Goal: Task Accomplishment & Management: Use online tool/utility

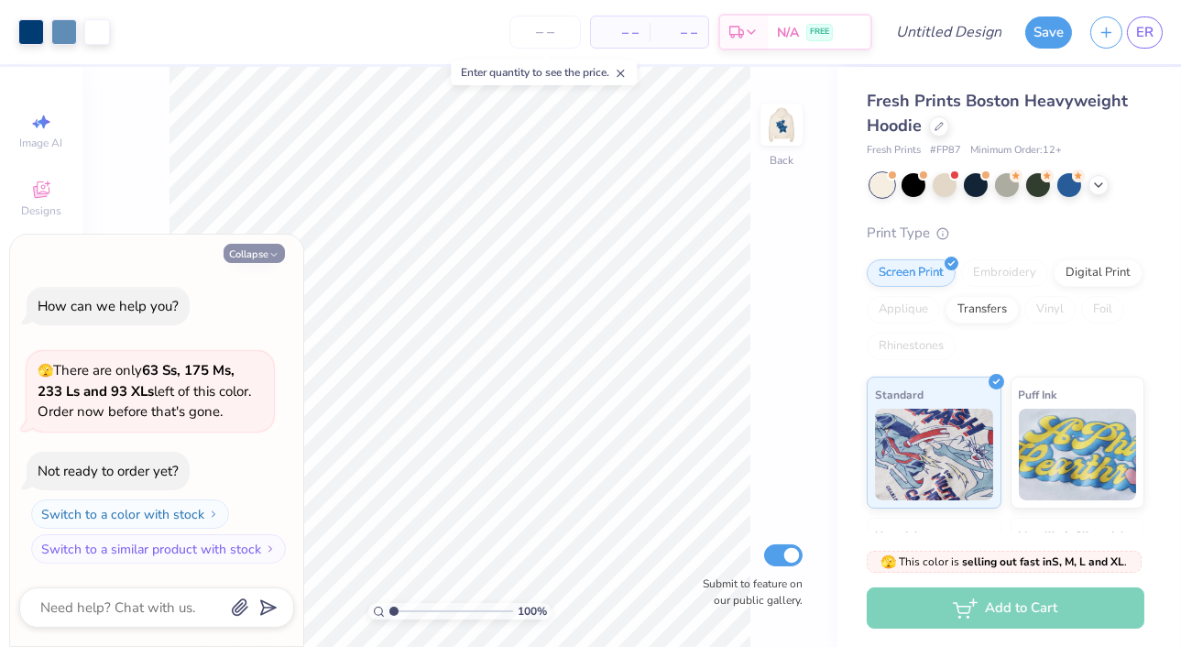
click at [278, 257] on icon "button" at bounding box center [273, 254] width 11 height 11
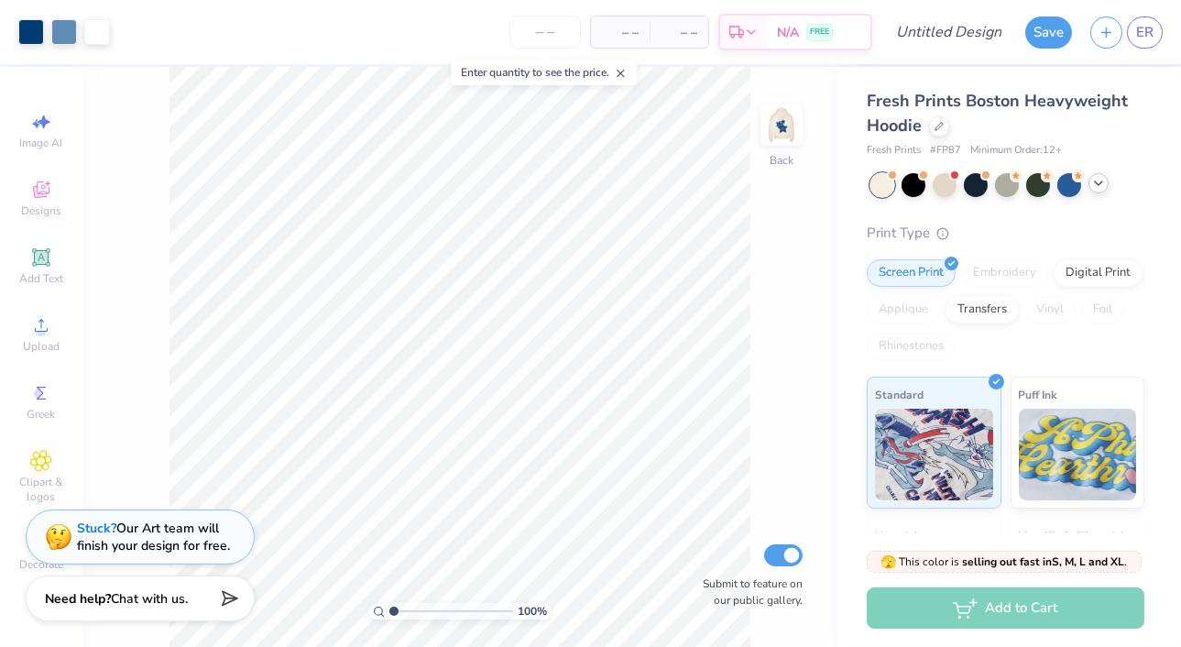
click at [1099, 186] on icon at bounding box center [1098, 183] width 15 height 15
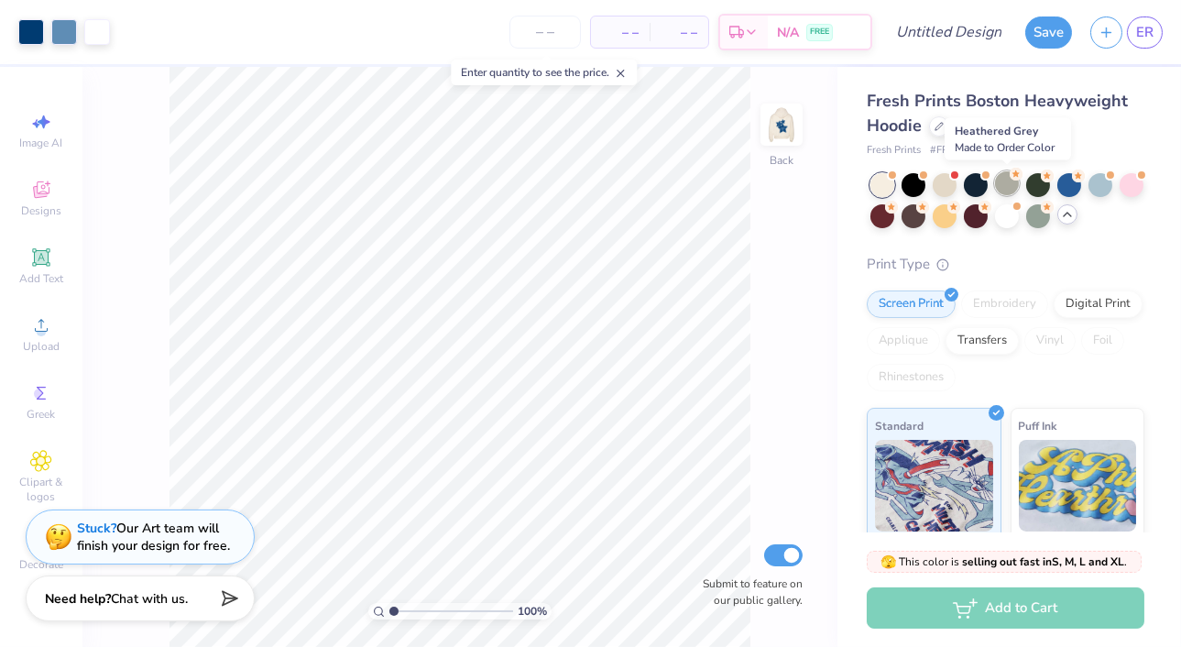
click at [1003, 180] on div at bounding box center [1007, 183] width 24 height 24
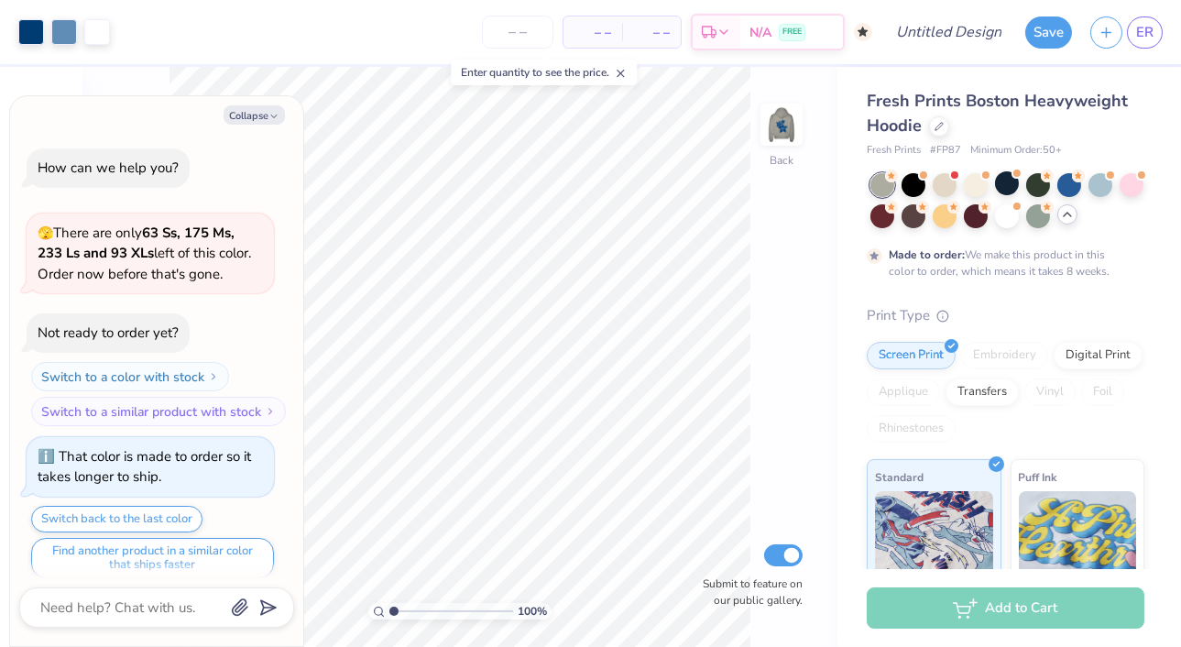
scroll to position [14, 0]
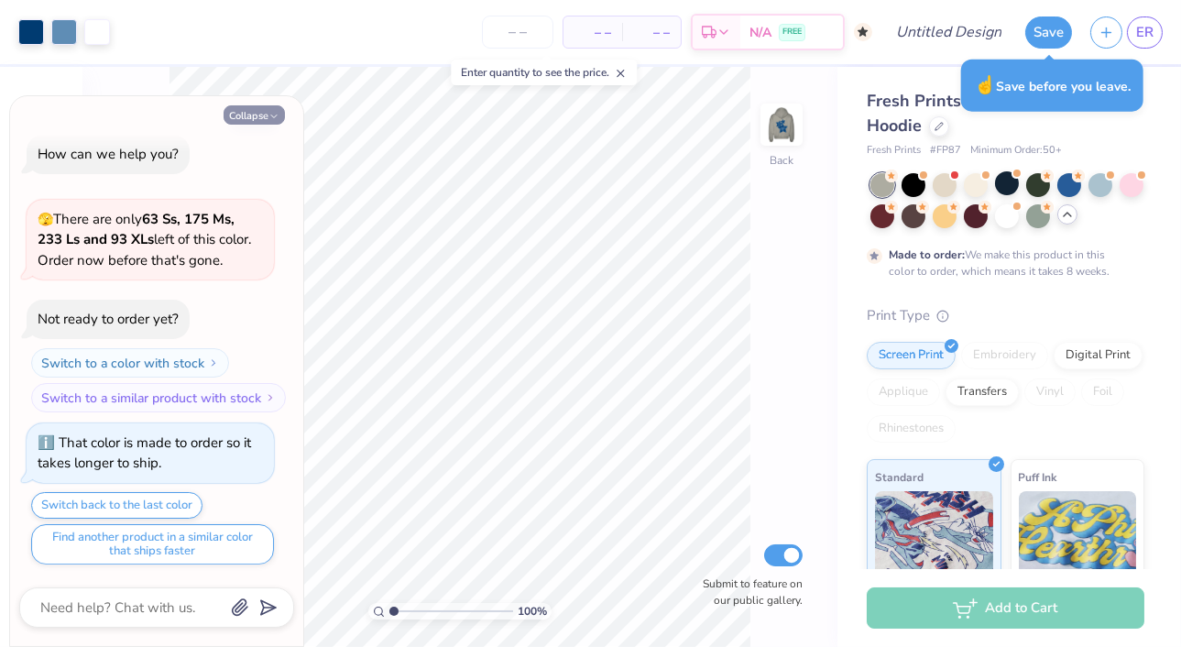
click at [261, 112] on button "Collapse" at bounding box center [254, 114] width 61 height 19
type textarea "x"
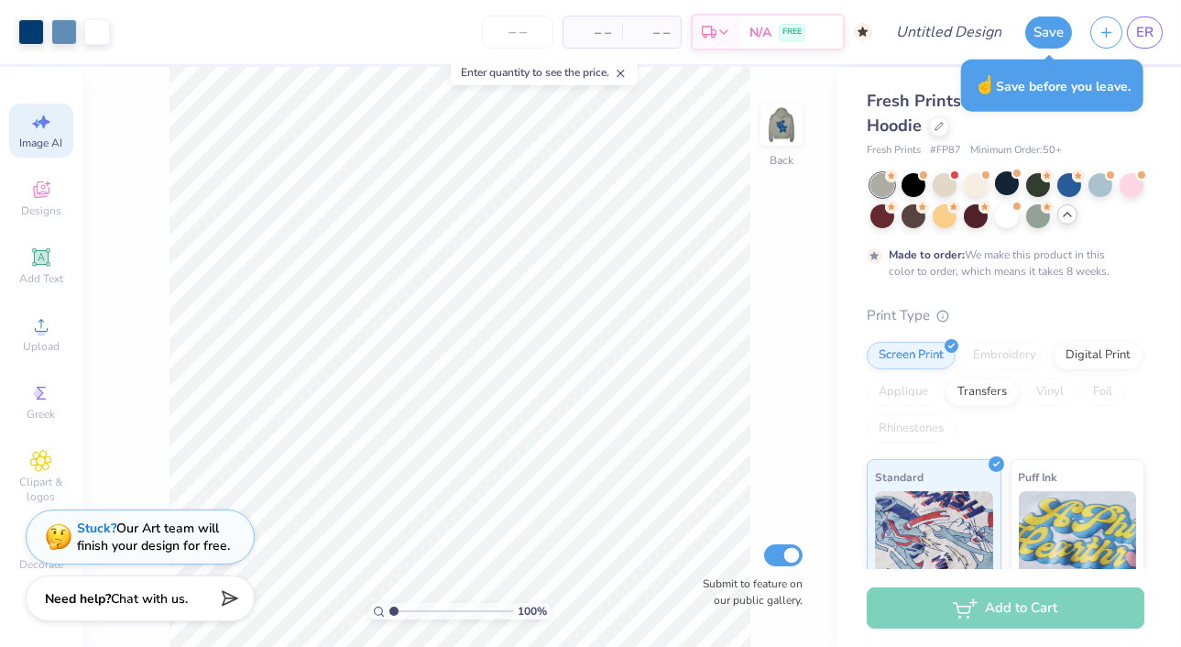
click at [51, 137] on span "Image AI" at bounding box center [41, 143] width 43 height 15
select select "4"
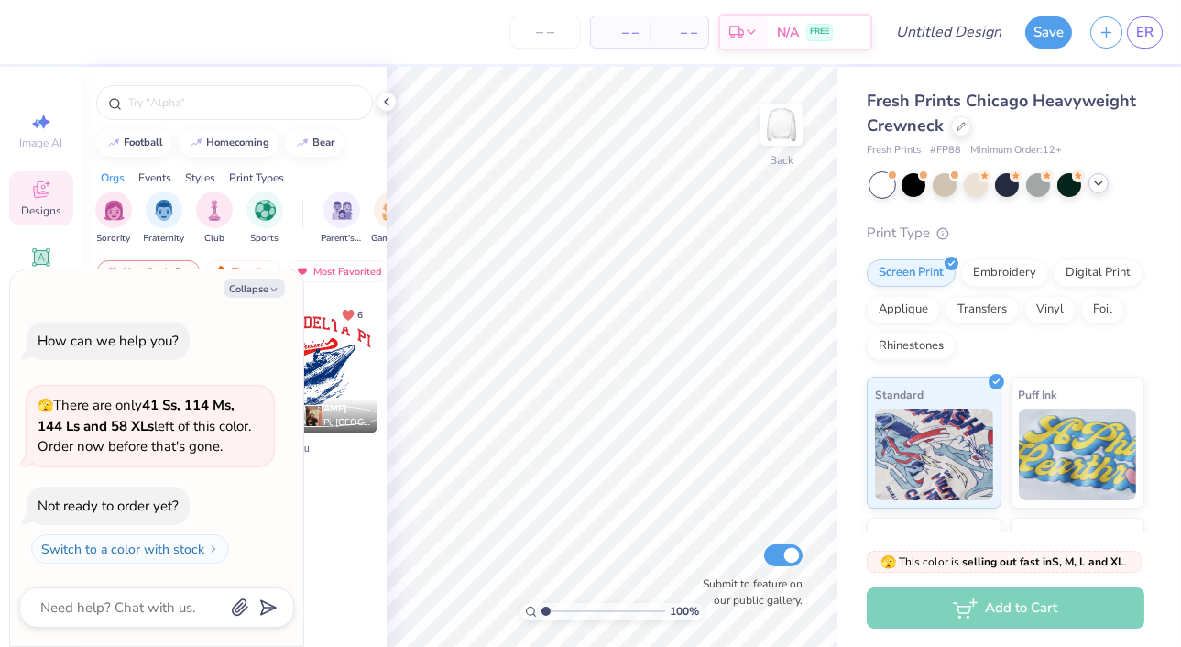
click at [1104, 184] on icon at bounding box center [1098, 183] width 15 height 15
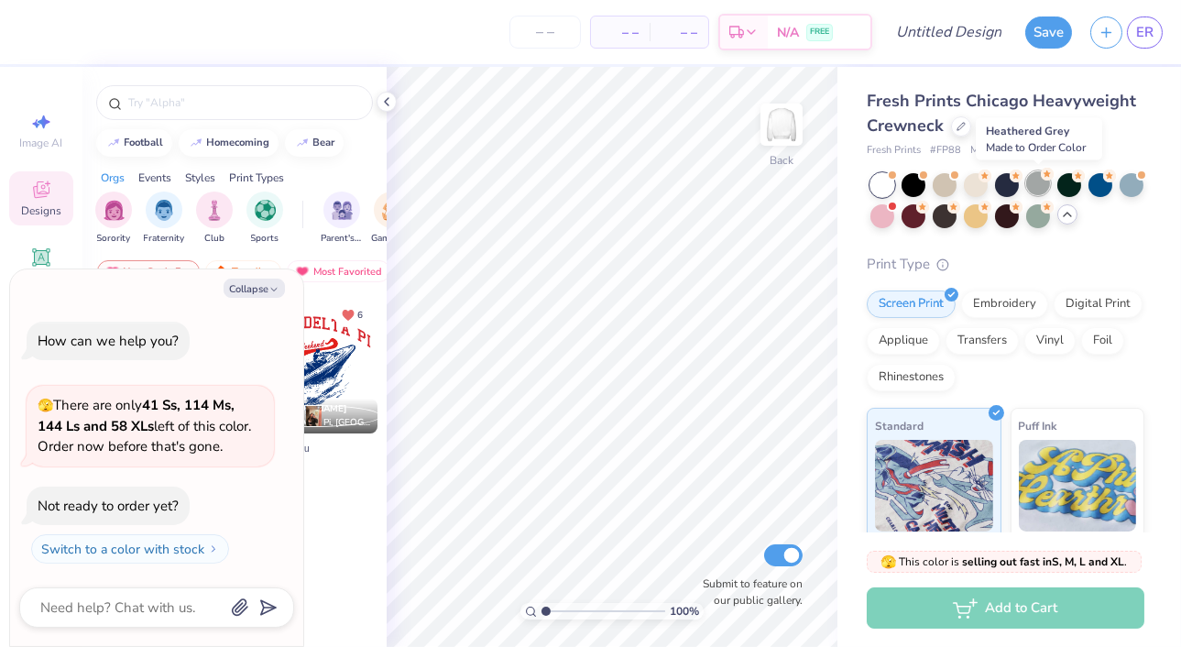
click at [1044, 181] on div at bounding box center [1038, 183] width 24 height 24
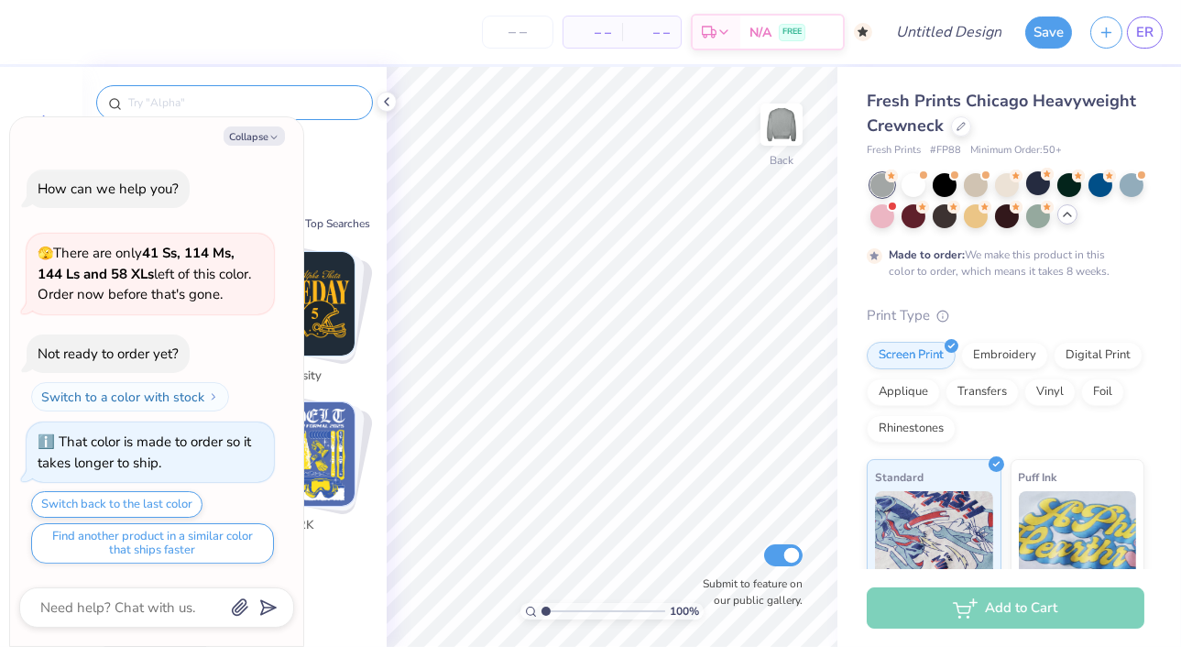
click at [218, 106] on input "text" at bounding box center [243, 102] width 234 height 18
click at [256, 138] on button "Collapse" at bounding box center [254, 135] width 61 height 19
type textarea "x"
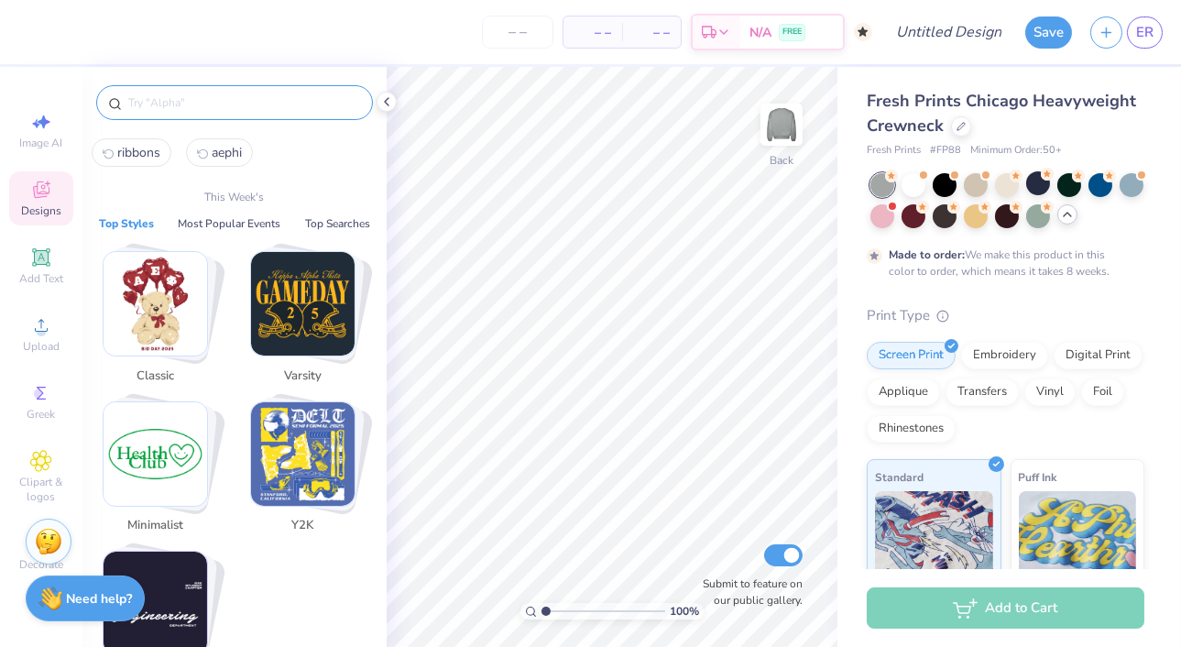
click at [220, 101] on input "text" at bounding box center [243, 102] width 234 height 18
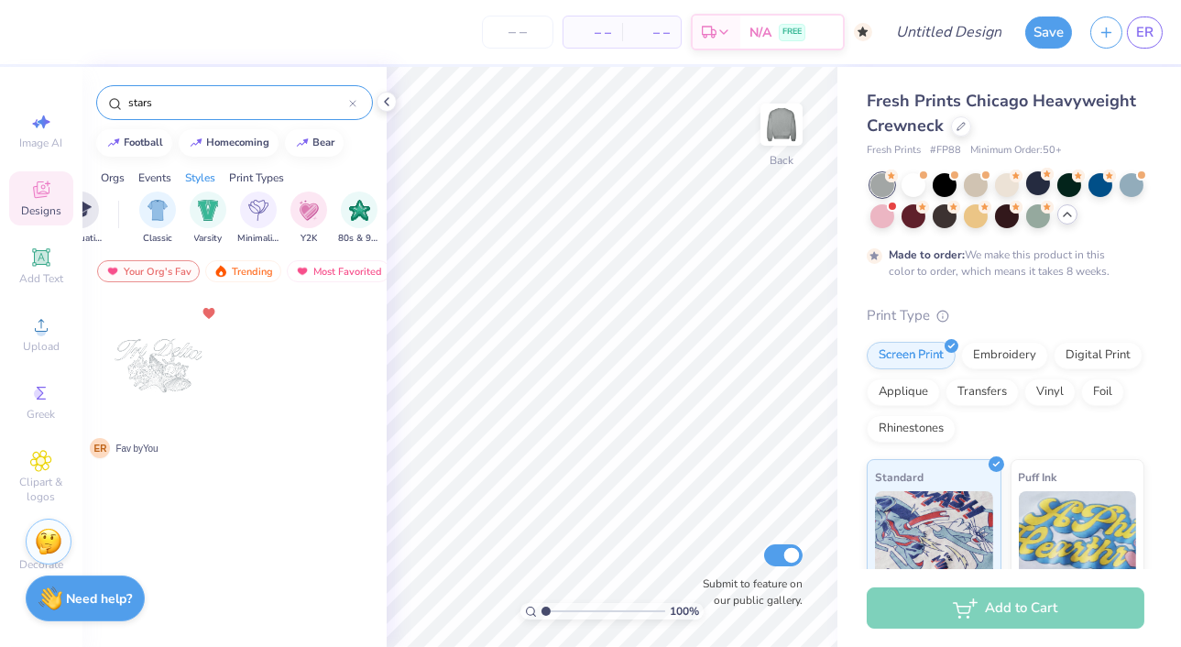
scroll to position [0, 940]
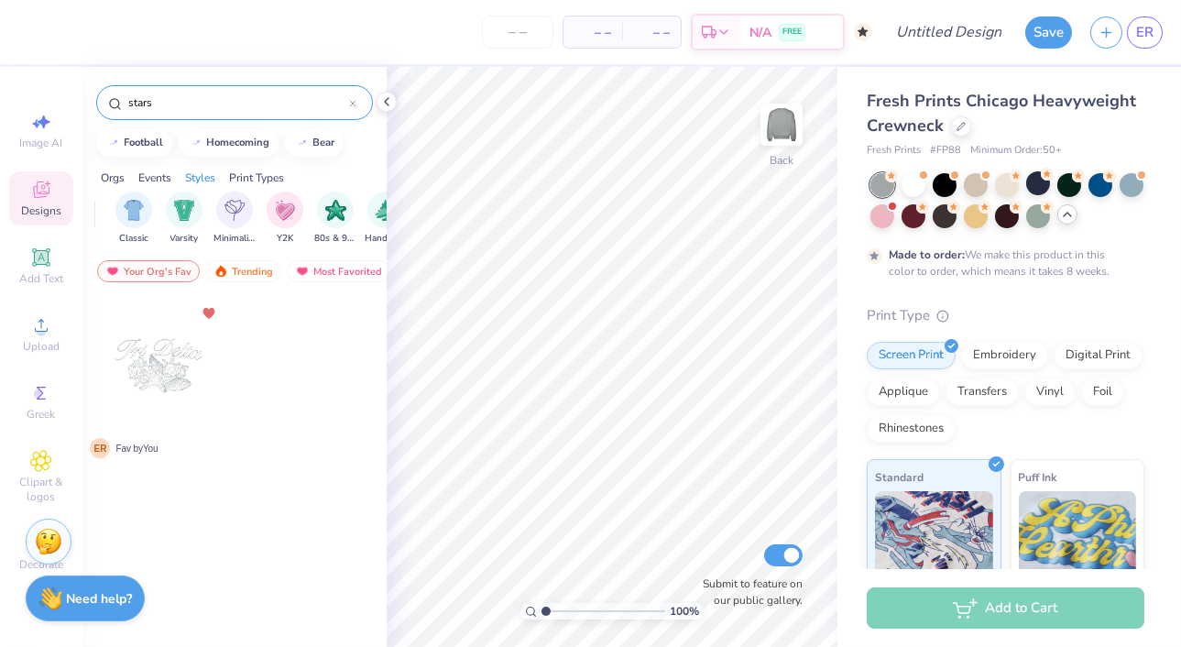
click at [200, 110] on input "stars" at bounding box center [237, 102] width 223 height 18
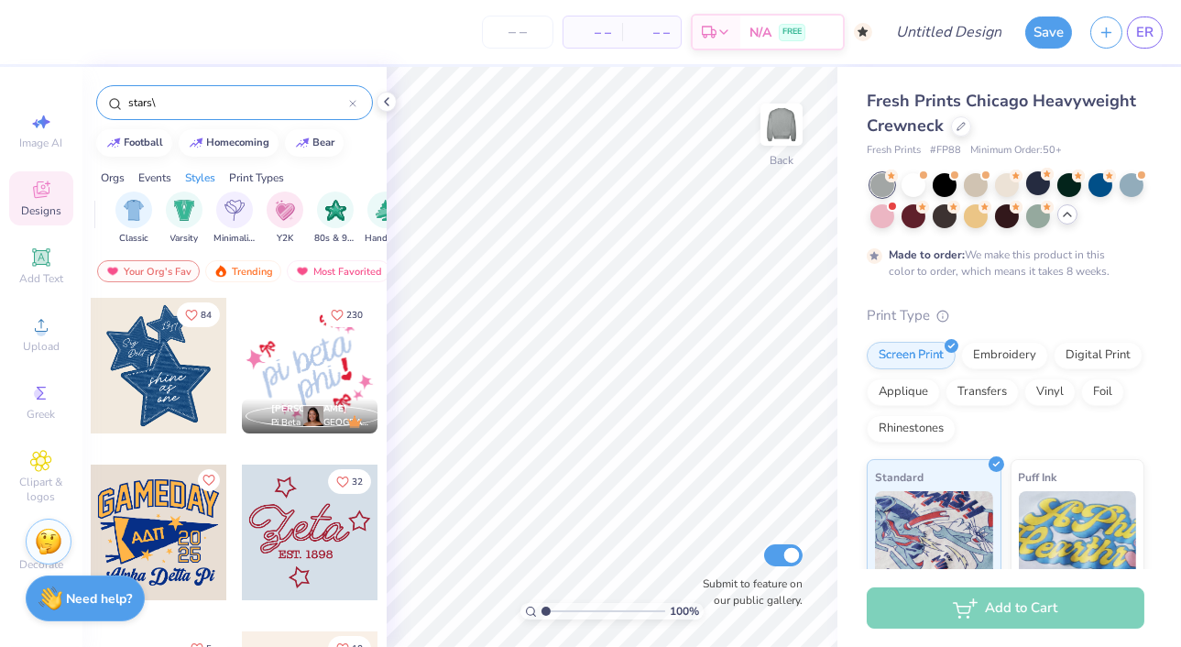
type input "stars\"
click at [164, 369] on div at bounding box center [159, 366] width 136 height 136
click at [792, 122] on img at bounding box center [781, 124] width 73 height 73
click at [158, 377] on div at bounding box center [159, 366] width 136 height 136
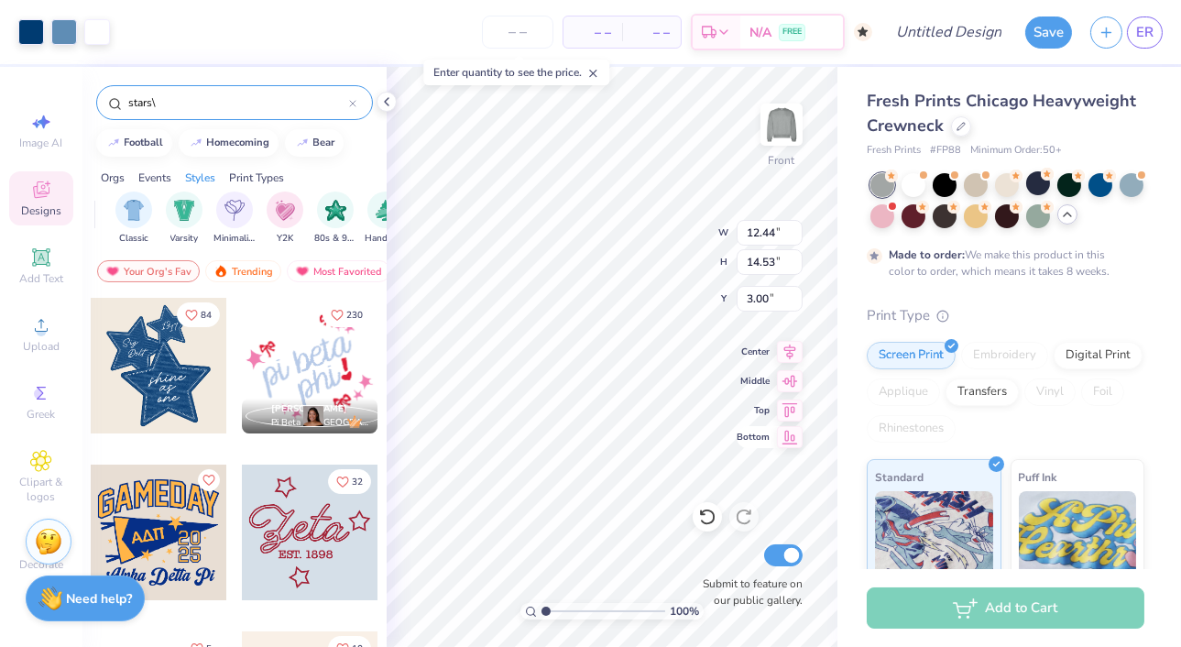
type input "12.44"
type input "14.53"
type input "4.24"
type input "13.24"
type input "15.46"
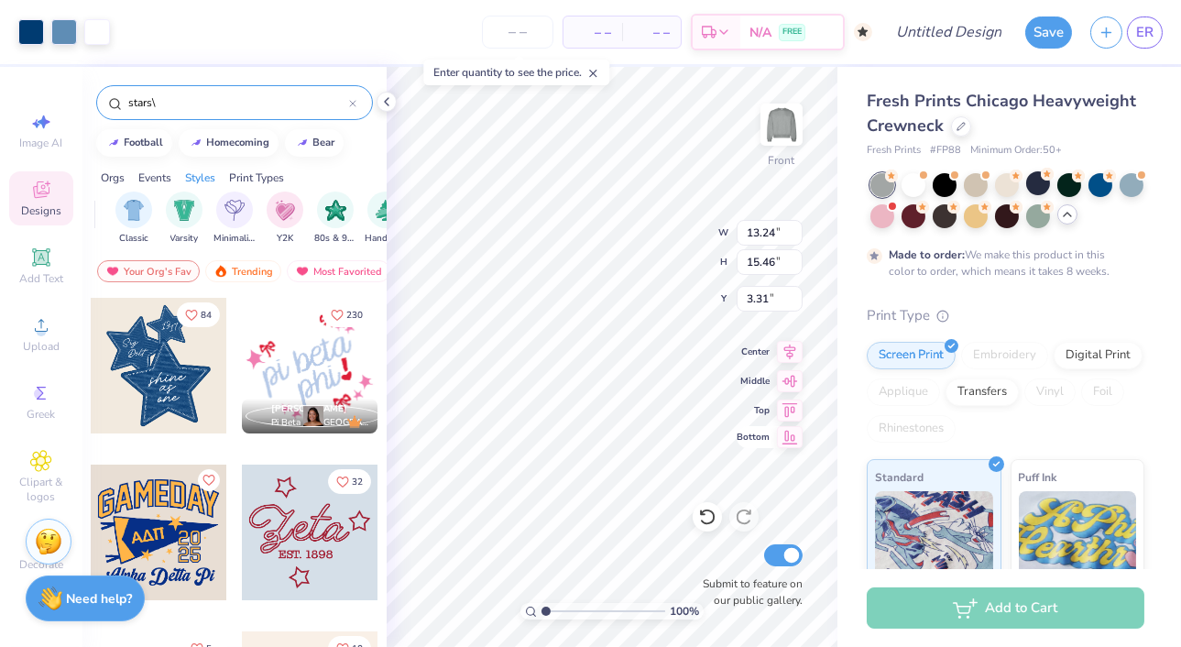
type input "3.77"
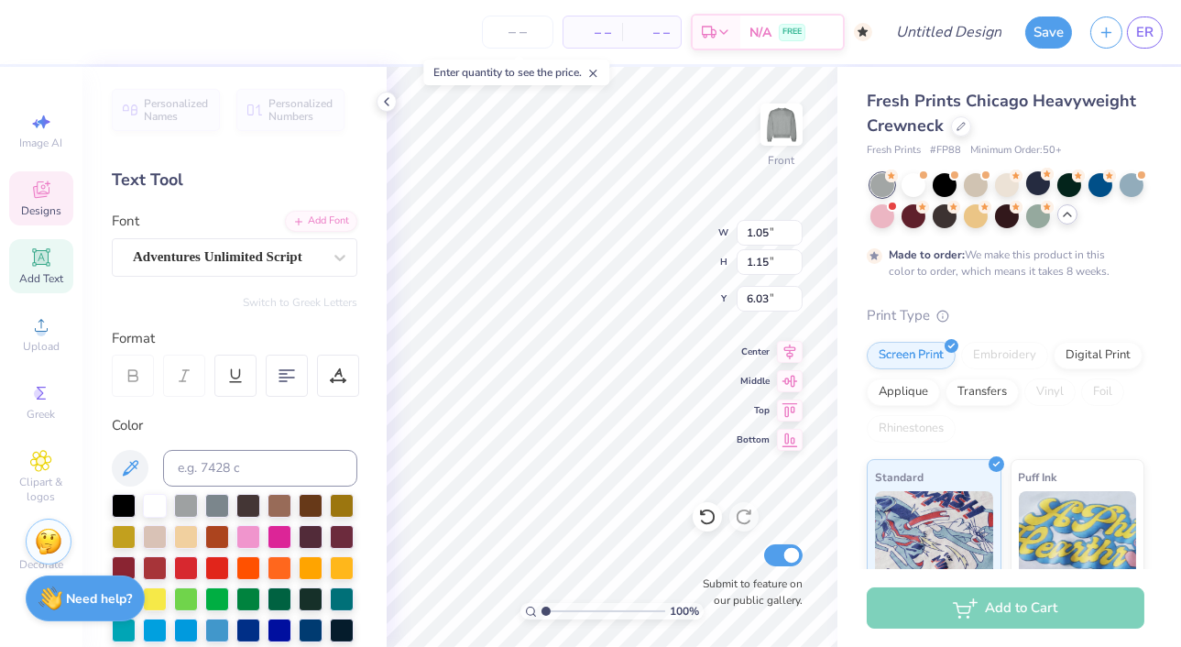
type textarea "1"
type textarea "09"
type input "2.51"
type input "1.09"
type input "9.27"
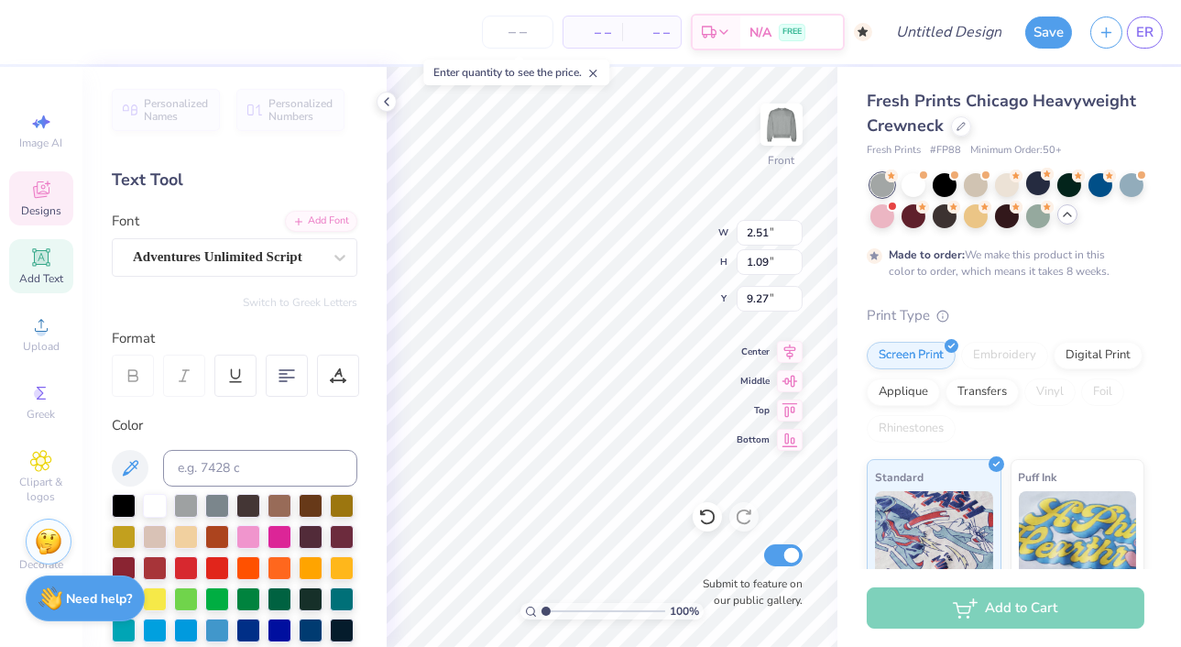
type input "1.97"
type input "1.24"
type input "8.03"
type input "1.02"
type input "1.05"
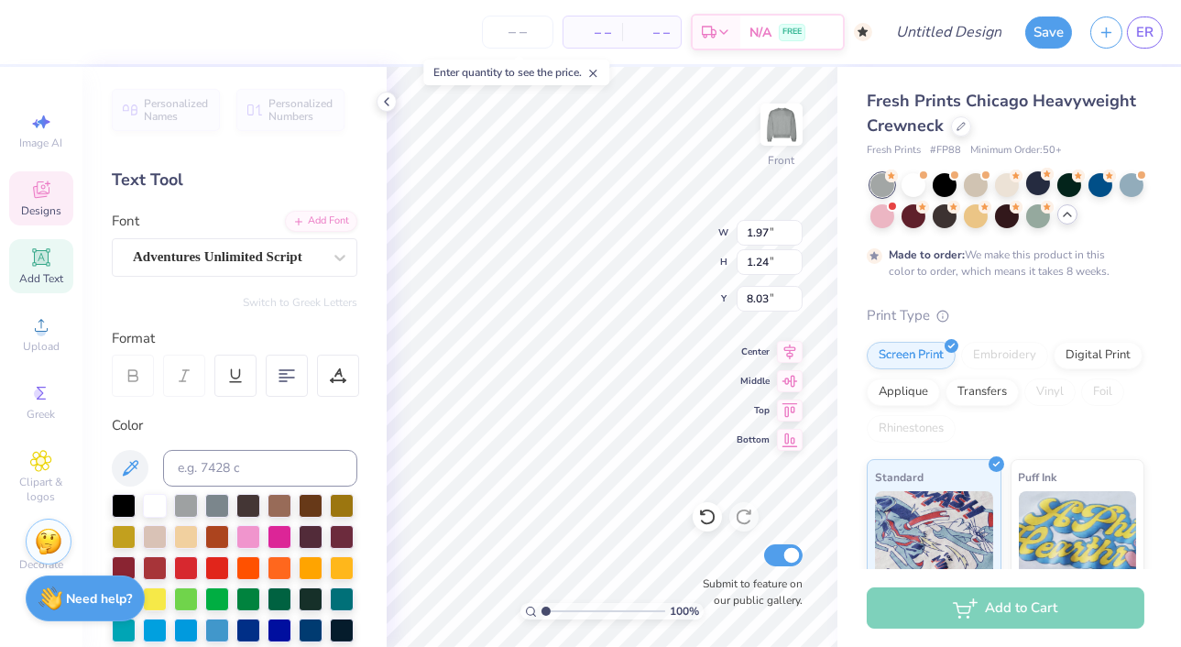
type input "5.91"
type input "1.06"
type input "1.13"
type input "5.83"
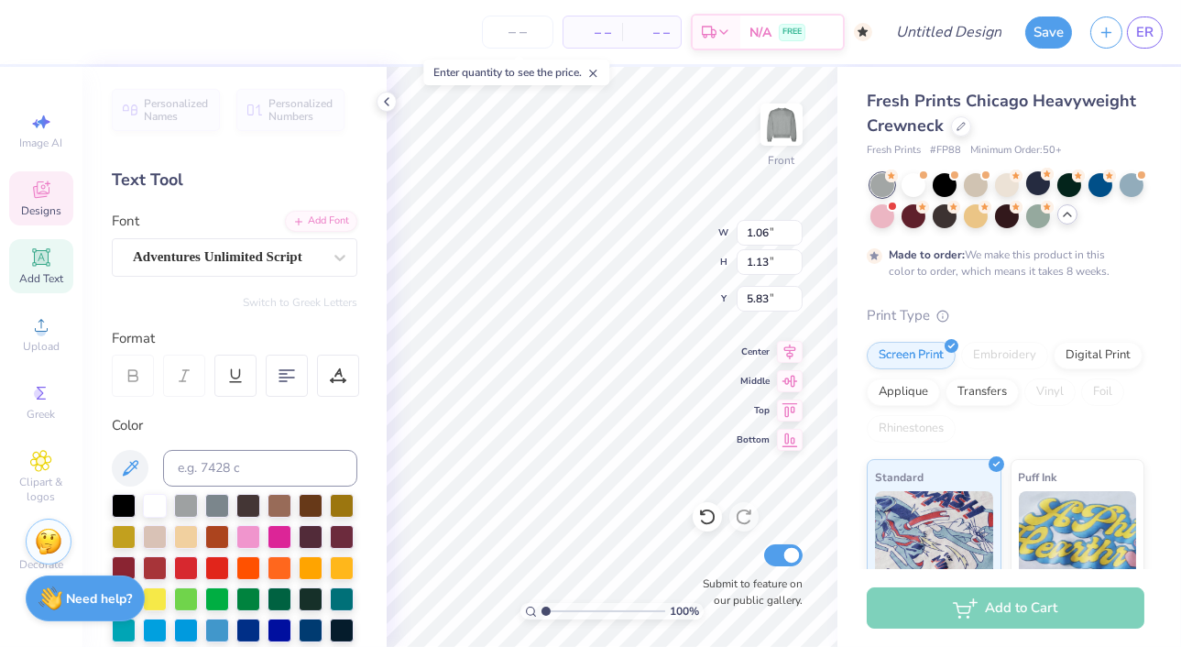
type textarea "Aephi"
type input "5.59"
type input "2.55"
type input "1.33"
type input "5.58"
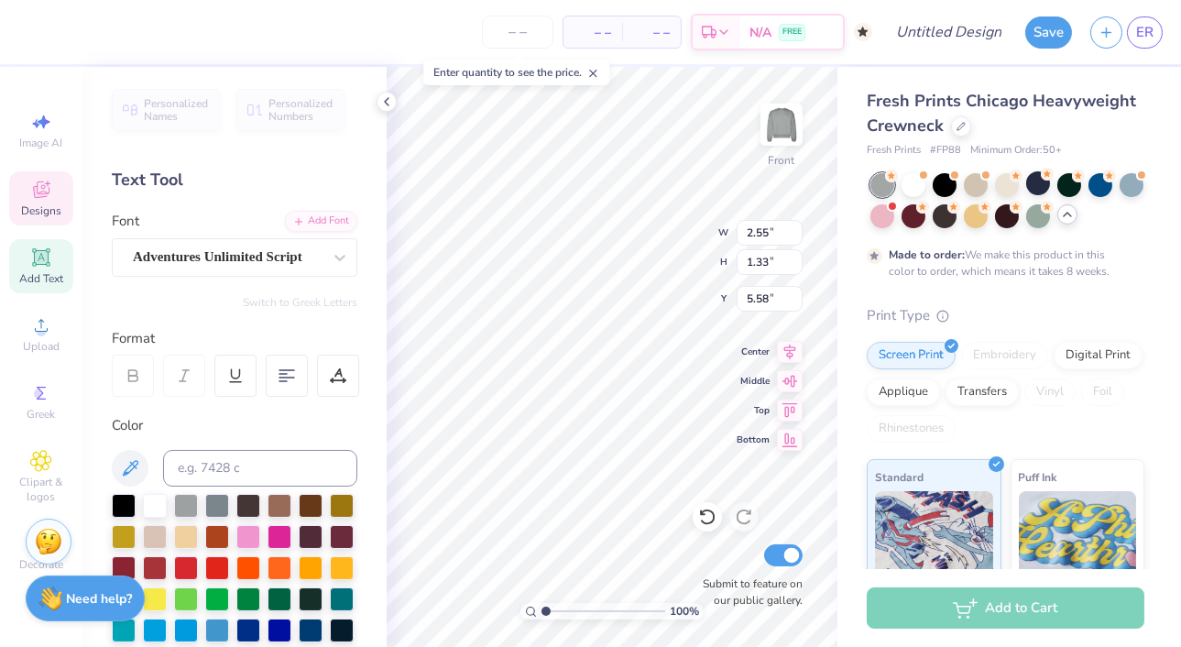
type input "11.41"
type input "11.13"
type input "8.10"
type input "1.97"
type input "1.24"
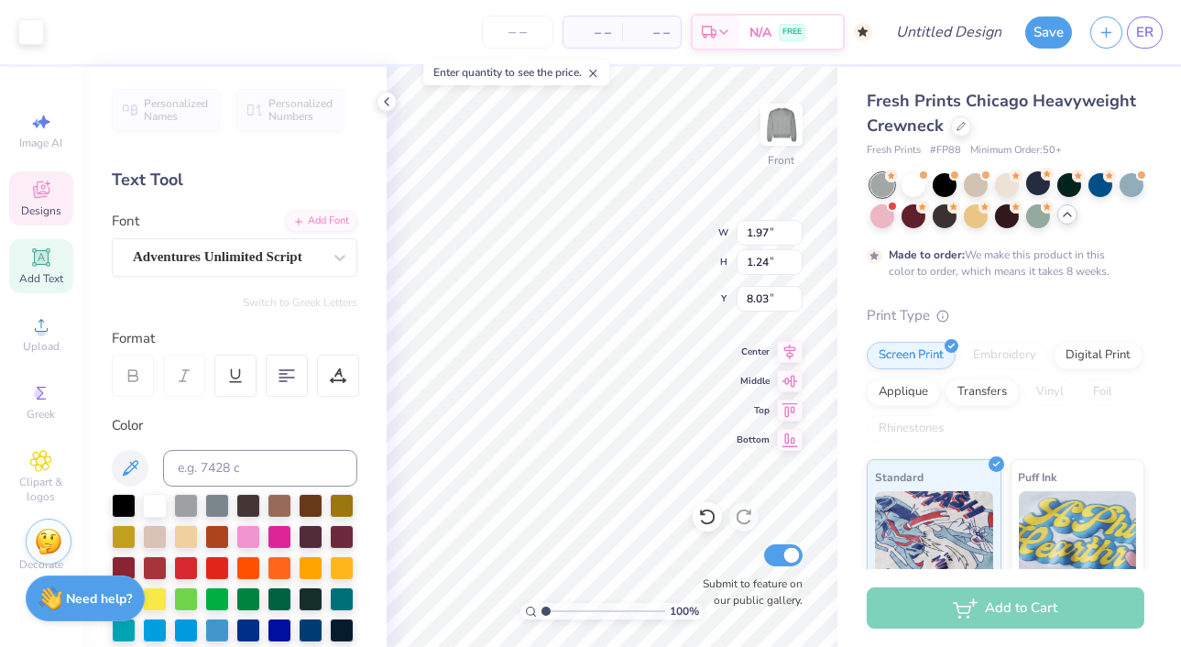
type input "8.03"
type textarea "UDANCE"
type input "7.89"
type input "4.90"
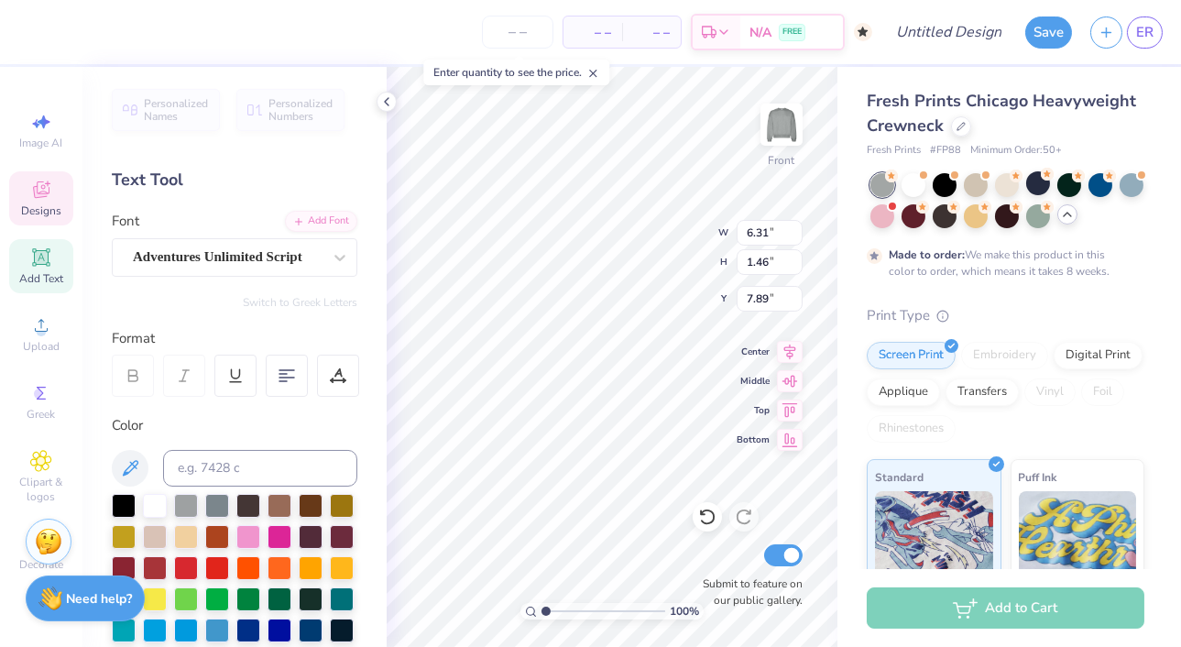
type input "1.14"
type input "8.23"
type input "11.41"
type input "11.13"
type input "8.12"
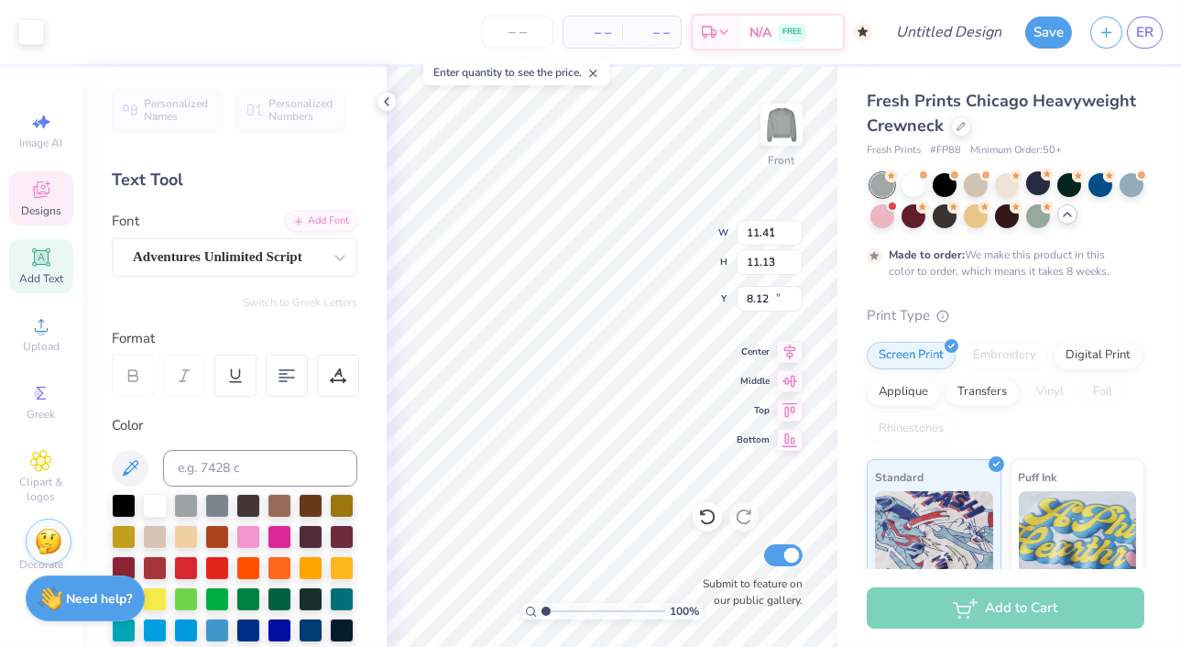
type input "4.84"
type input "1.84"
type input "12.28"
type input "11.20"
type input "10.93"
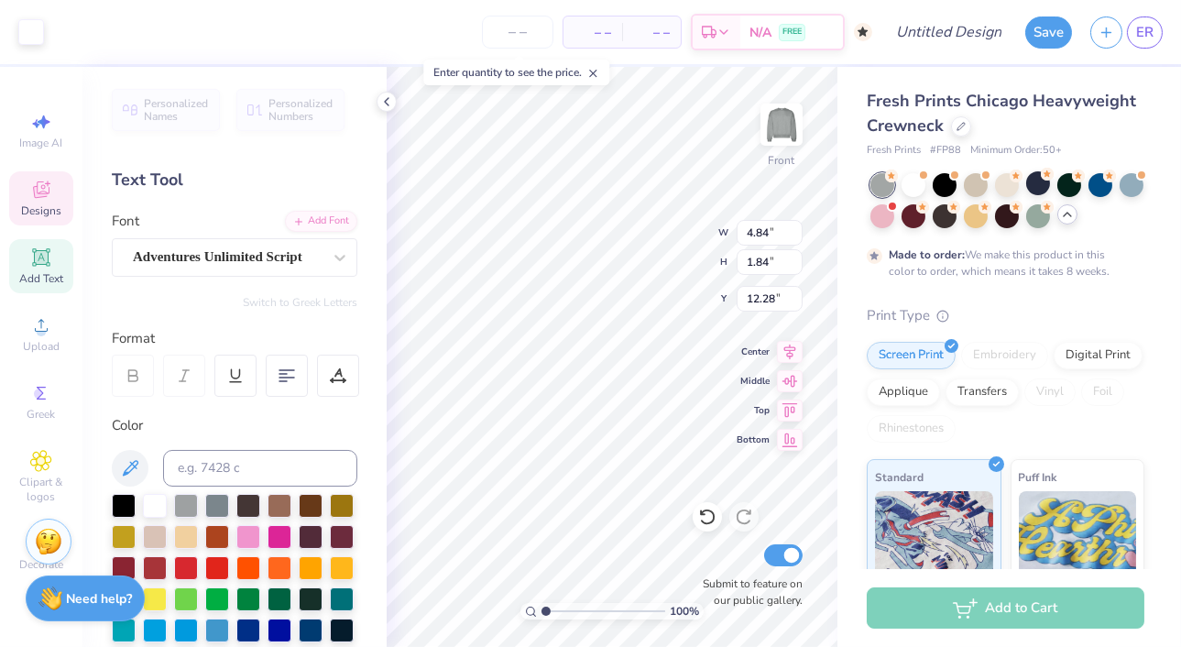
type input "8.20"
type input "2.83"
type input "0.84"
type input "15.34"
type textarea "oe"
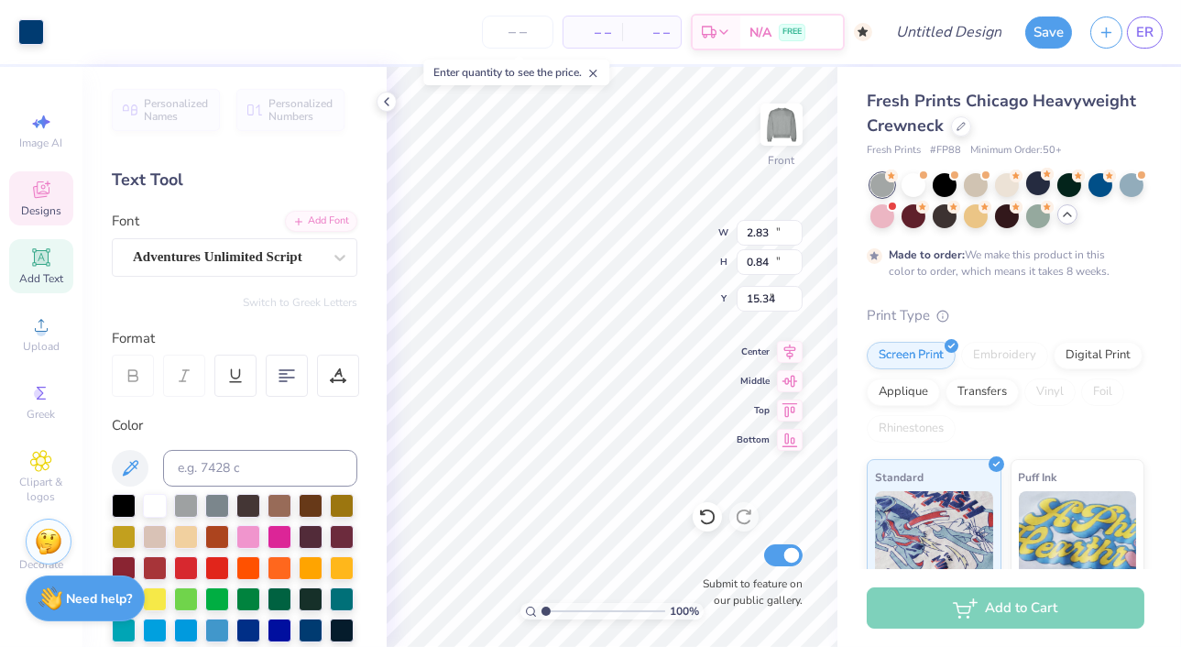
type input "11.41"
type input "11.13"
type input "8.12"
type input "2.13"
type input "1.11"
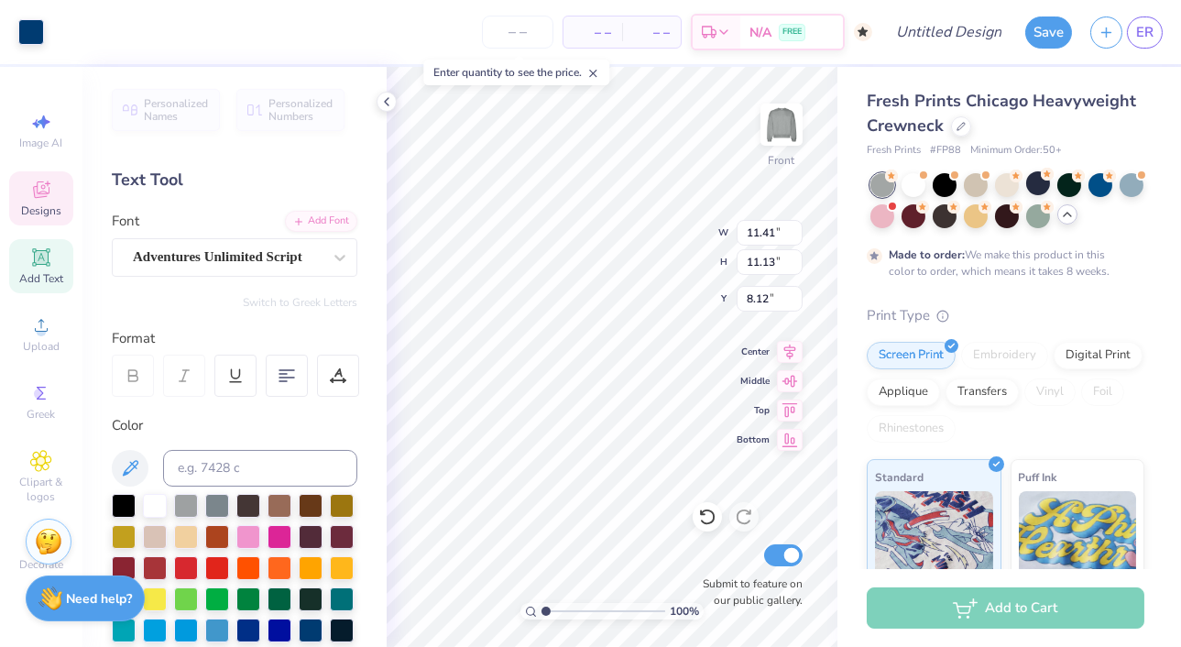
type input "13.94"
type input "12.28"
type textarea "e"
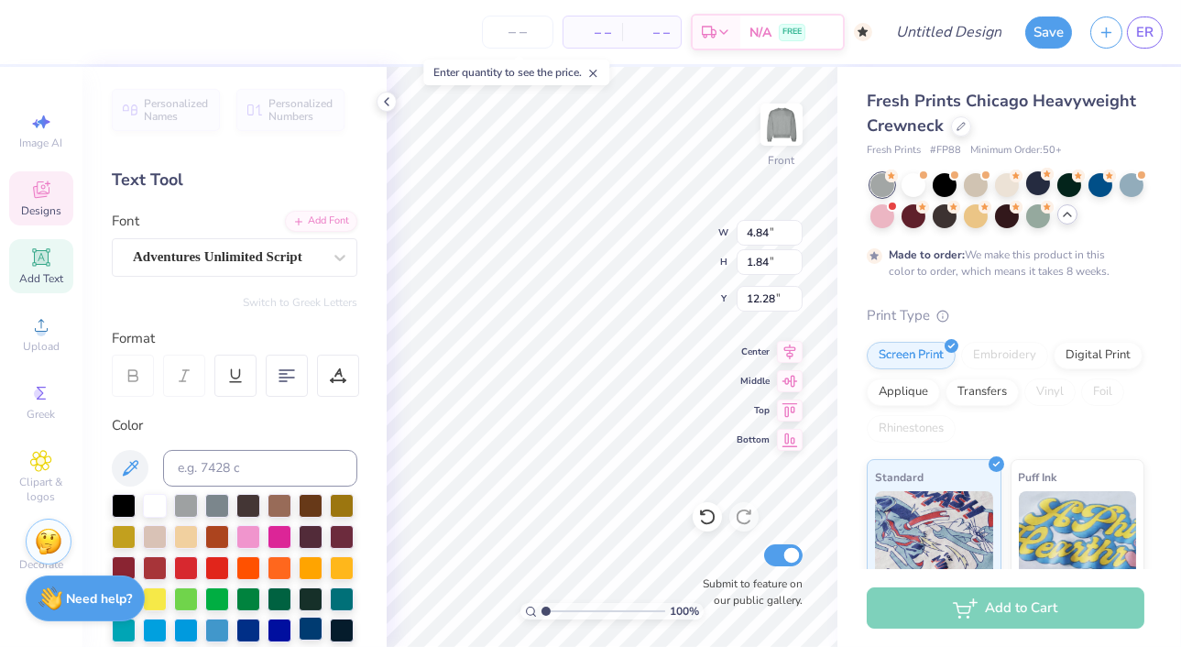
type textarea "[PERSON_NAME]"
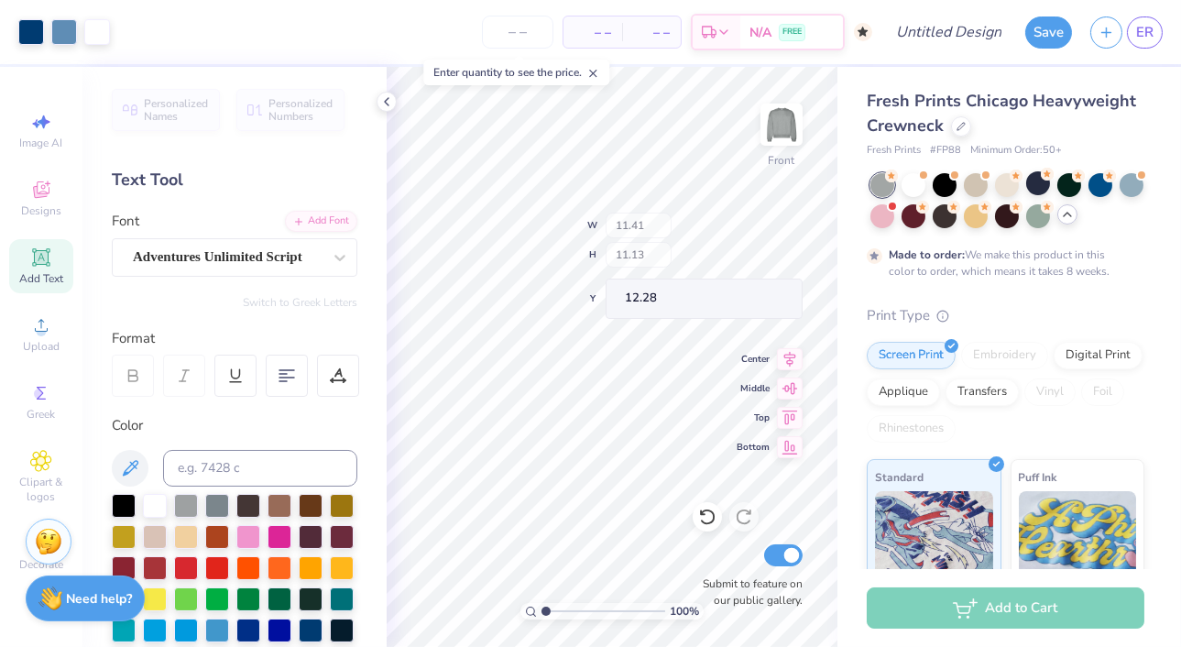
type input "11.41"
type input "11.13"
type input "8.12"
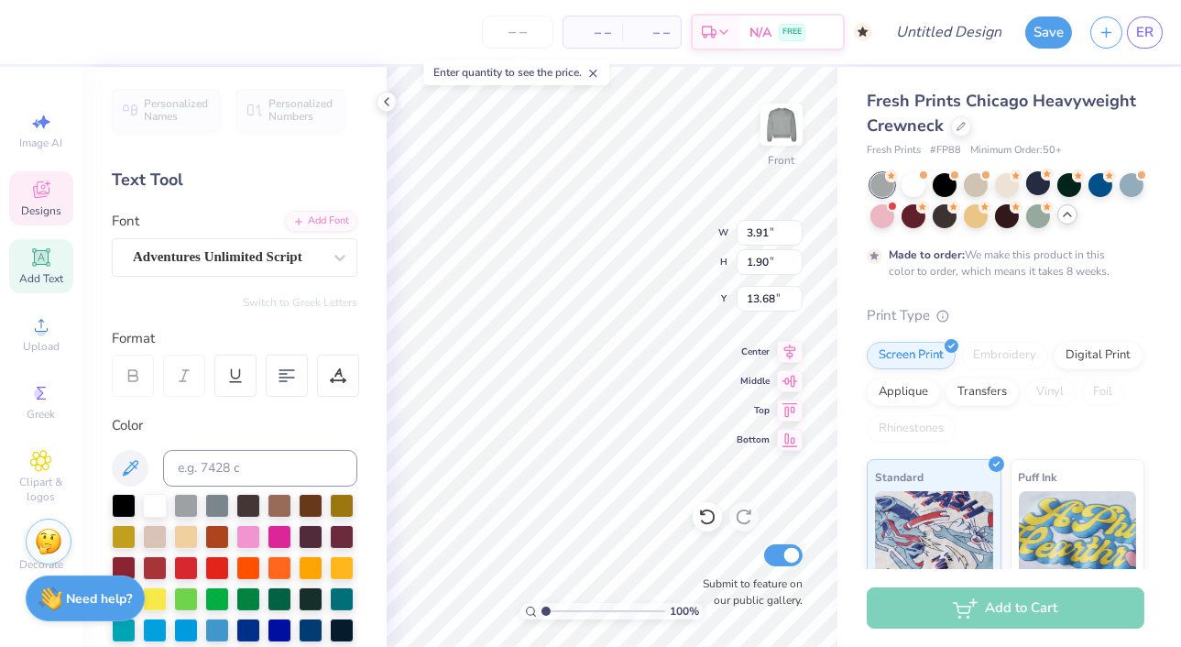
type input "13.68"
type input "4.90"
type input "1.14"
type input "8.62"
type input "3.50"
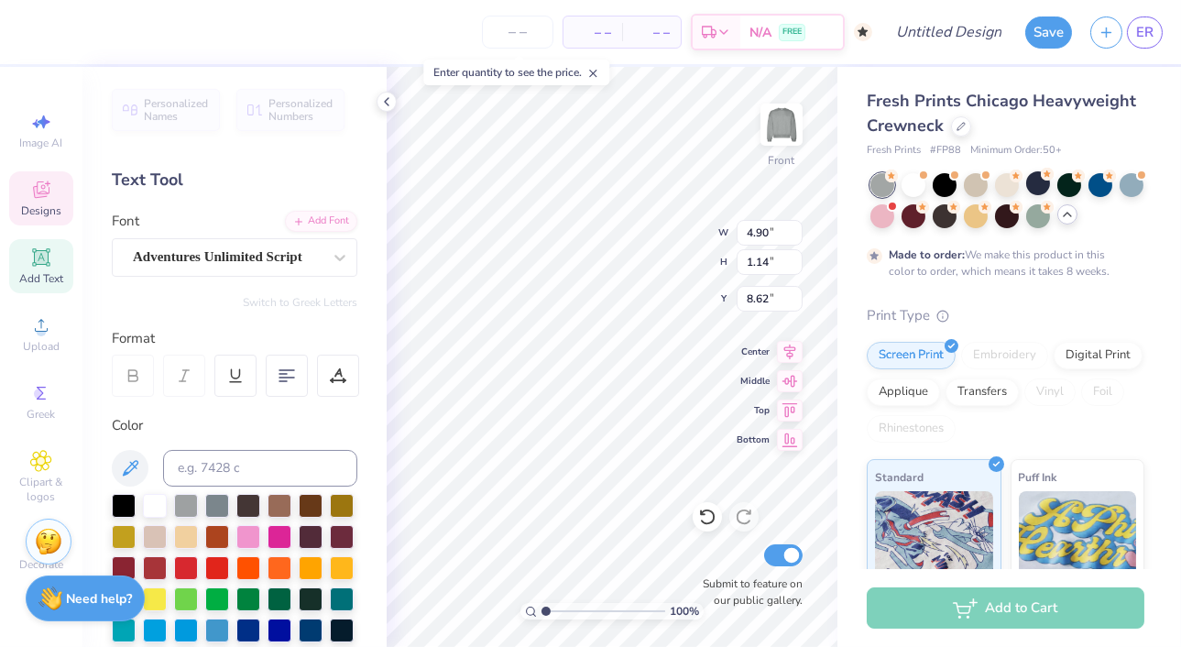
type input "0.81"
type input "12.30"
type input "5.34"
type input "1.24"
type input "11.84"
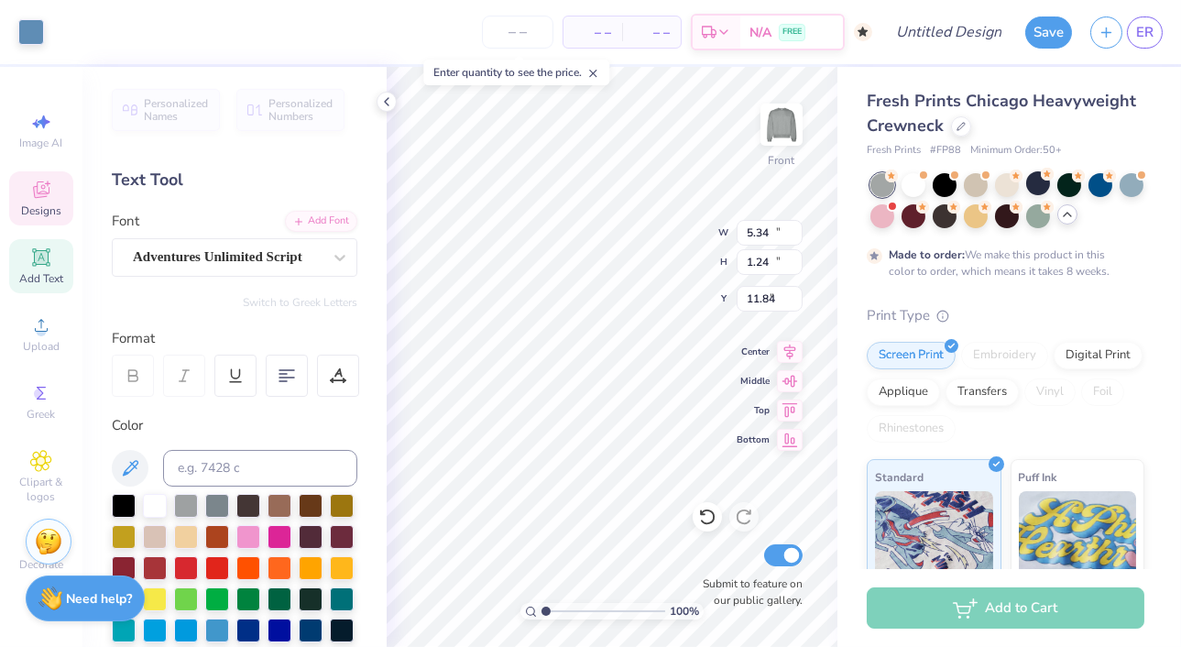
type input "11.20"
type input "10.93"
type input "8.22"
type input "3.91"
type input "1.90"
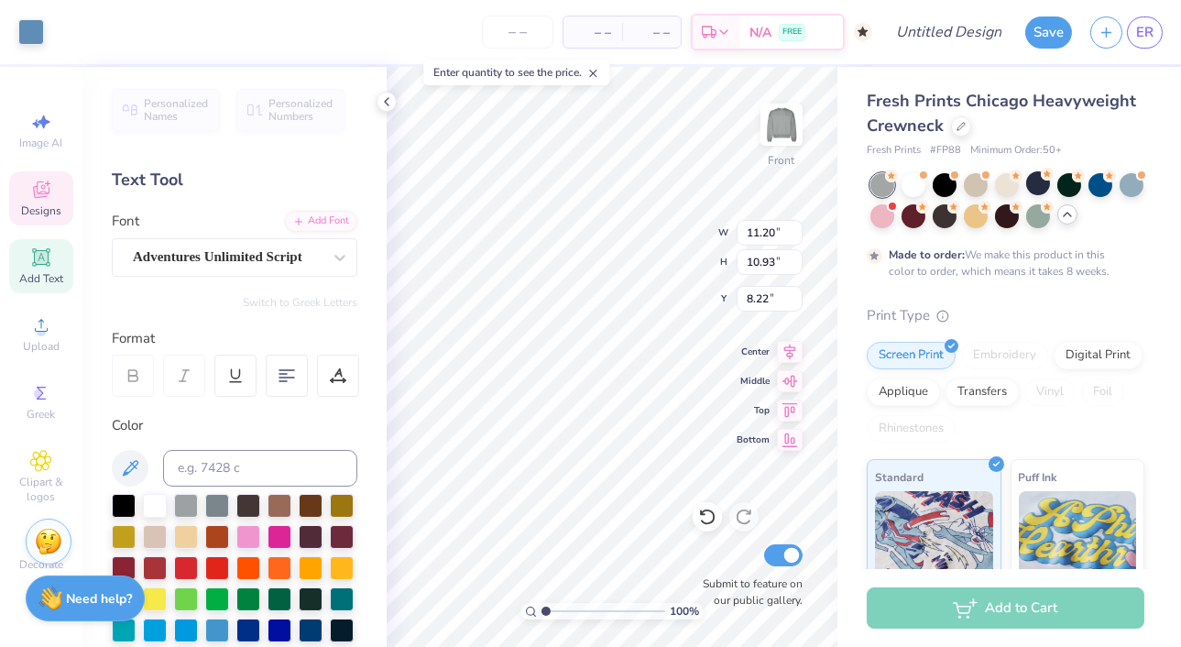
type input "13.68"
type input "11.20"
type input "10.93"
type input "8.22"
type input "5.34"
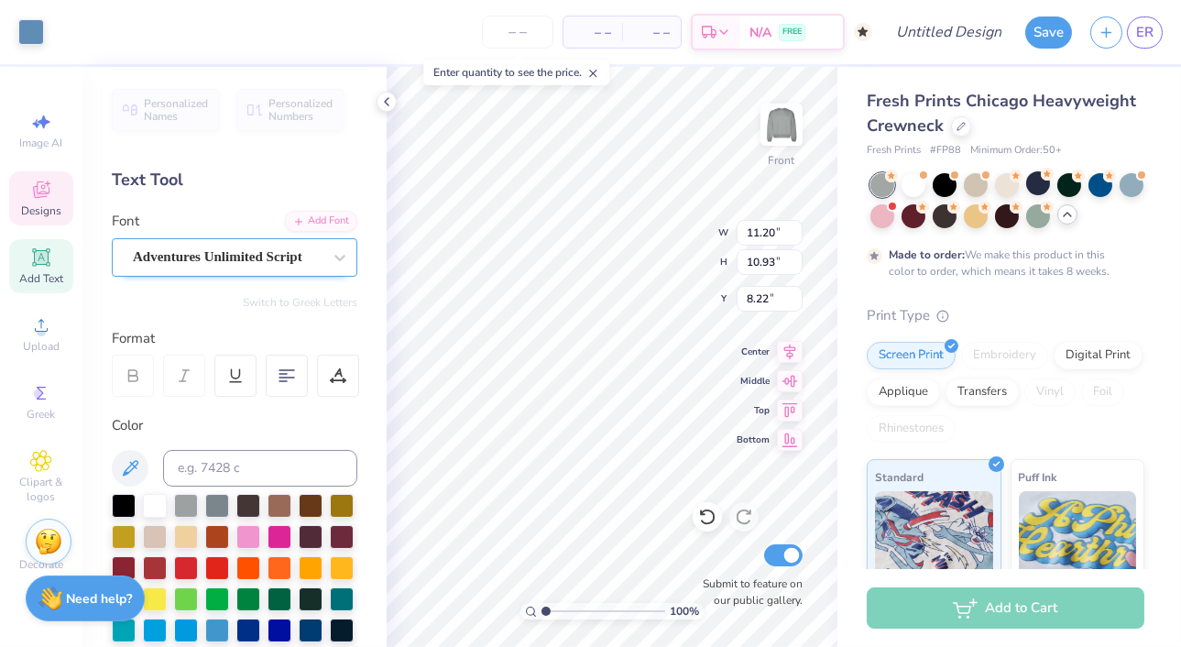
type input "1.24"
type input "12.45"
type input "11.20"
type input "10.93"
type input "8.22"
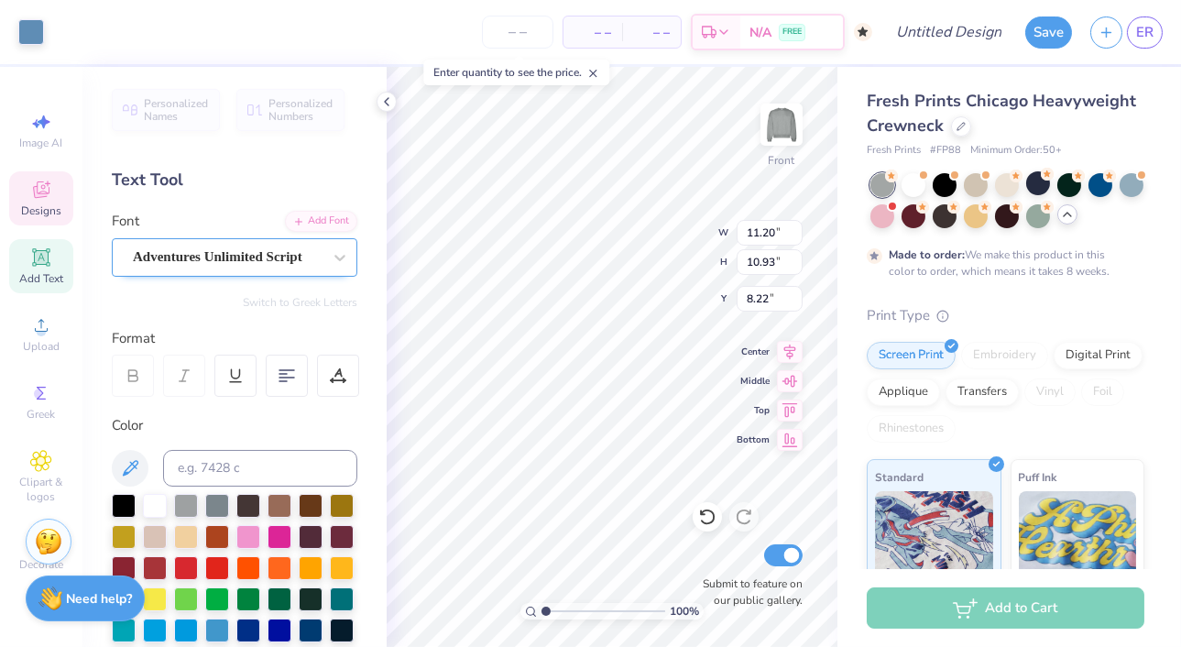
type input "5.34"
type input "1.24"
type input "12.45"
type input "11.20"
type input "10.93"
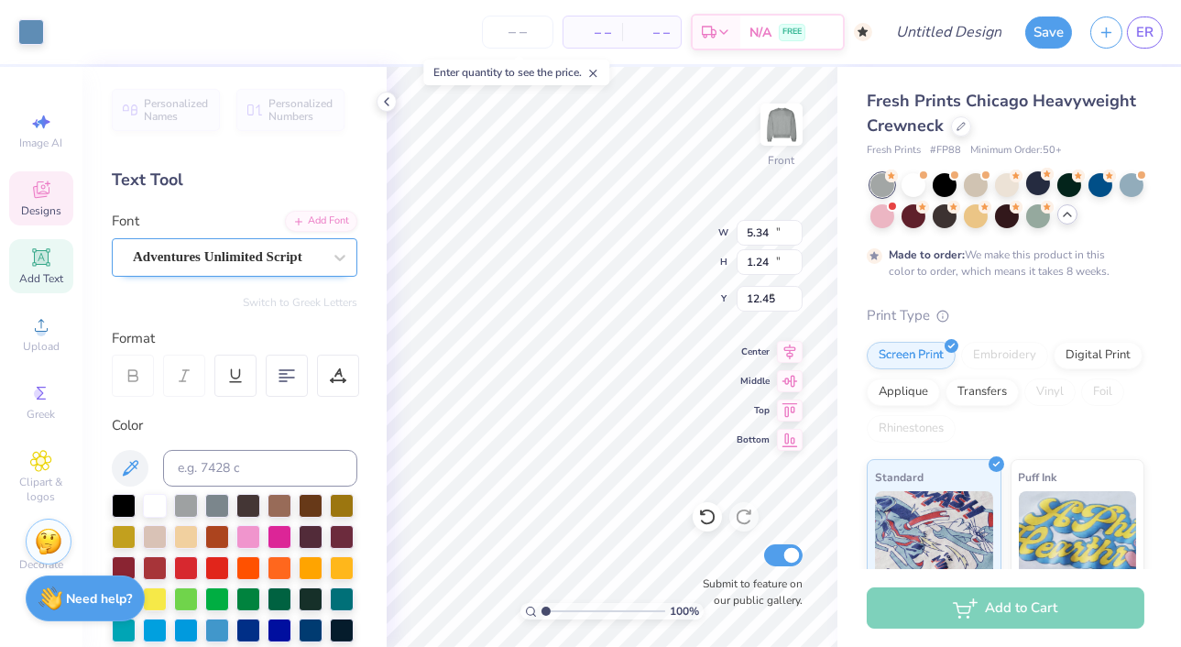
type input "8.22"
type input "12.08"
type textarea "B+ Hero"
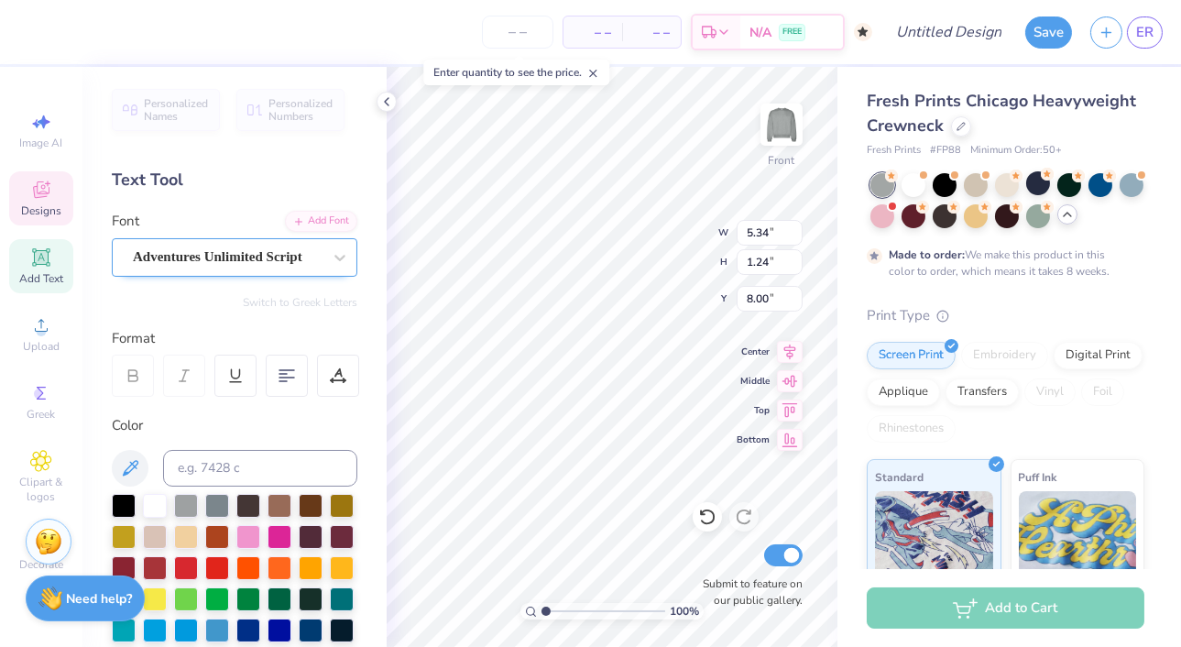
type input "4.37"
type input "1.01"
type input "8.62"
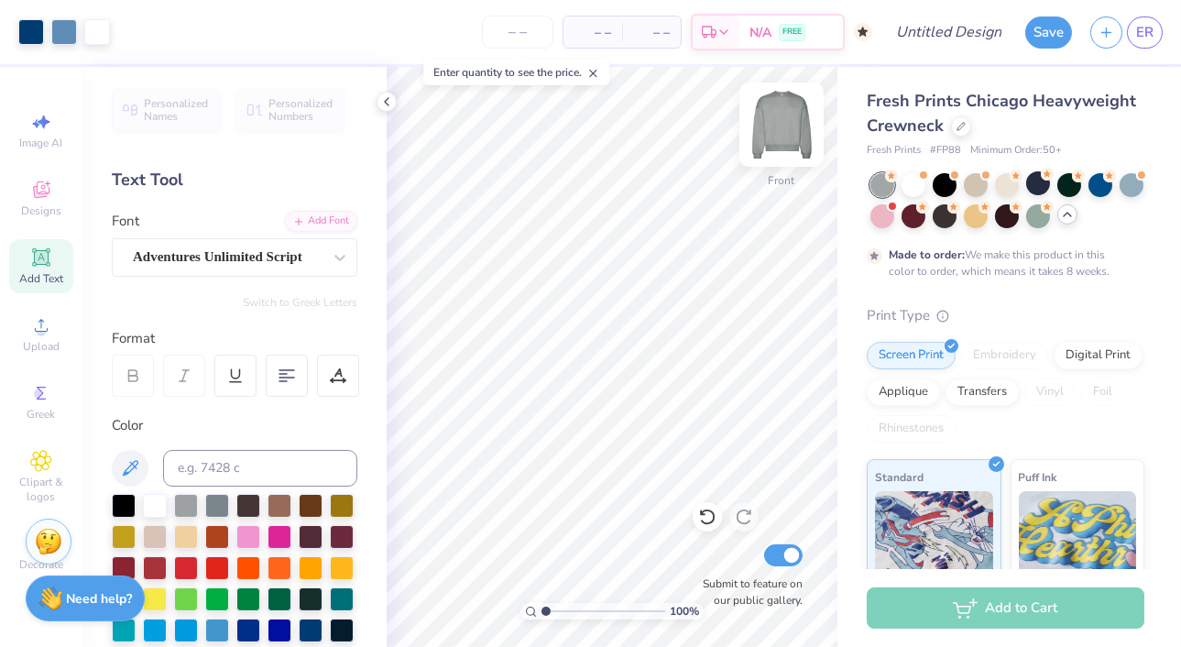
click at [764, 140] on img at bounding box center [781, 124] width 73 height 73
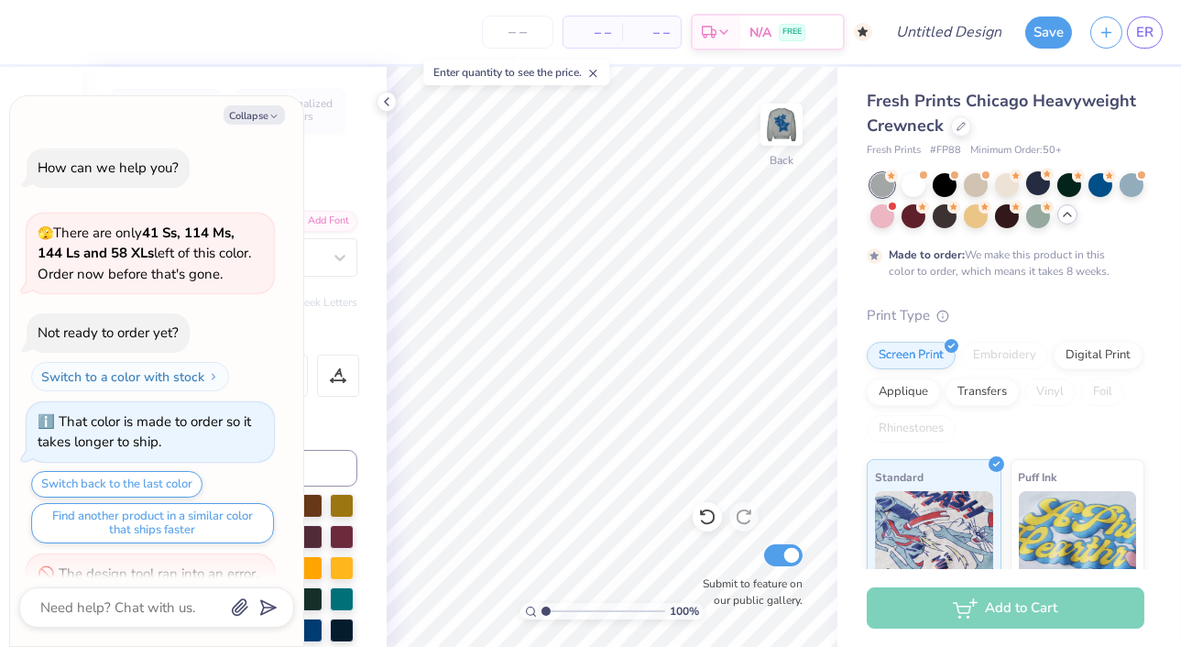
scroll to position [77, 0]
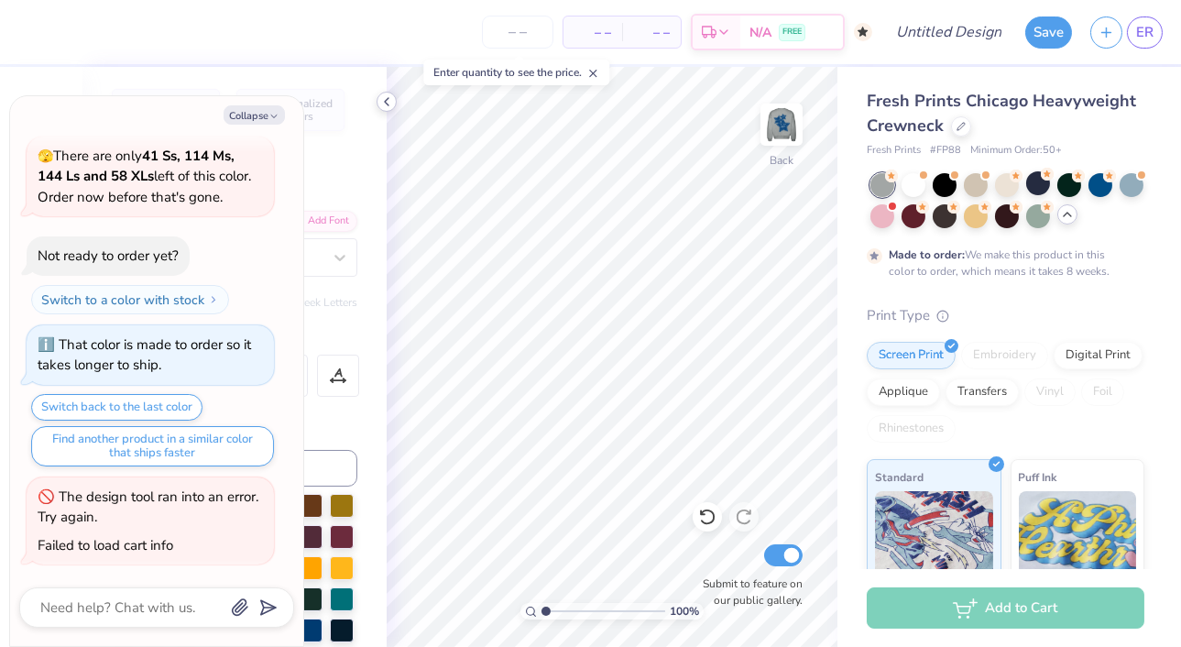
click at [386, 104] on icon at bounding box center [386, 101] width 15 height 15
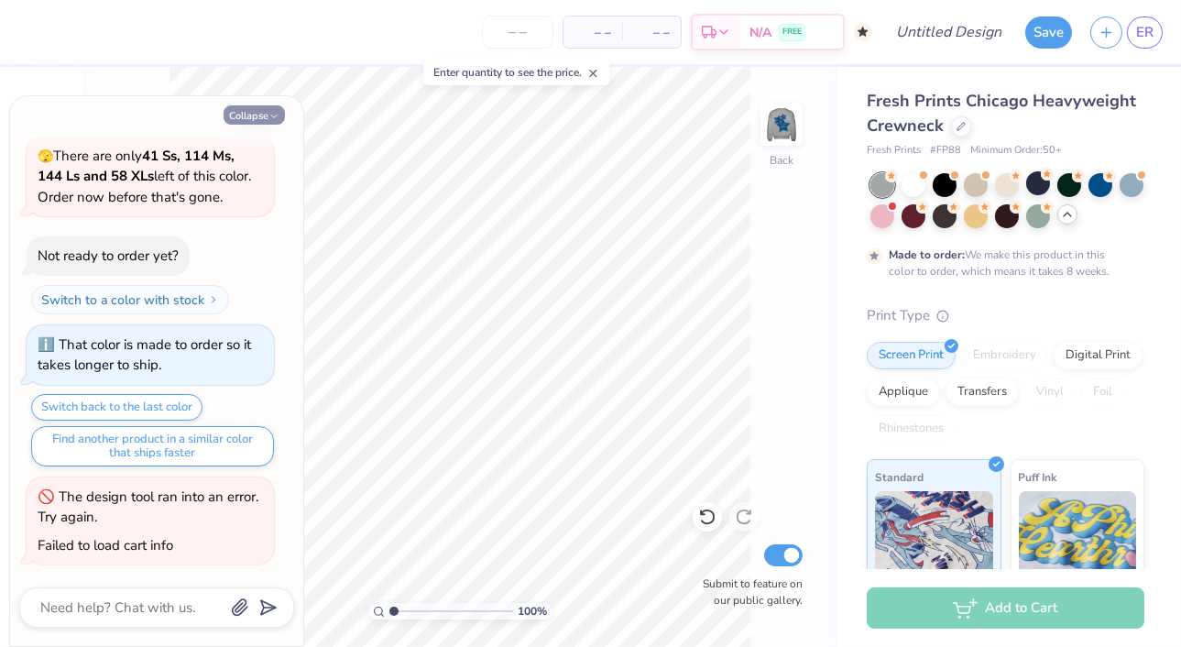
click at [264, 112] on button "Collapse" at bounding box center [254, 114] width 61 height 19
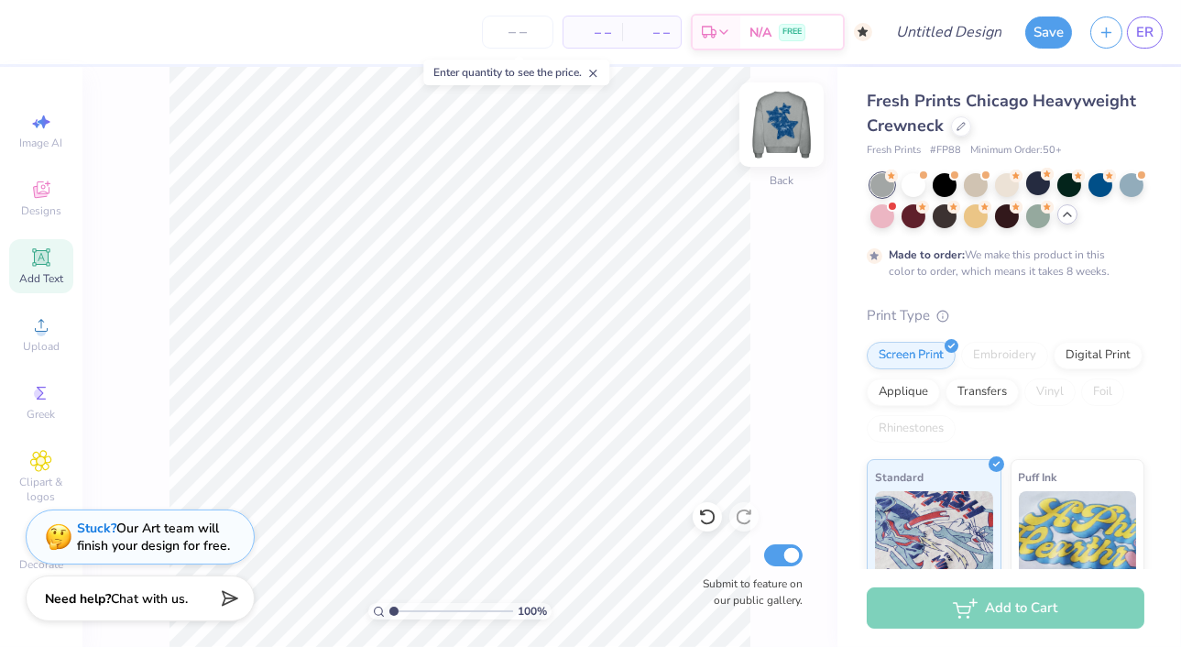
click at [777, 135] on img at bounding box center [781, 124] width 73 height 73
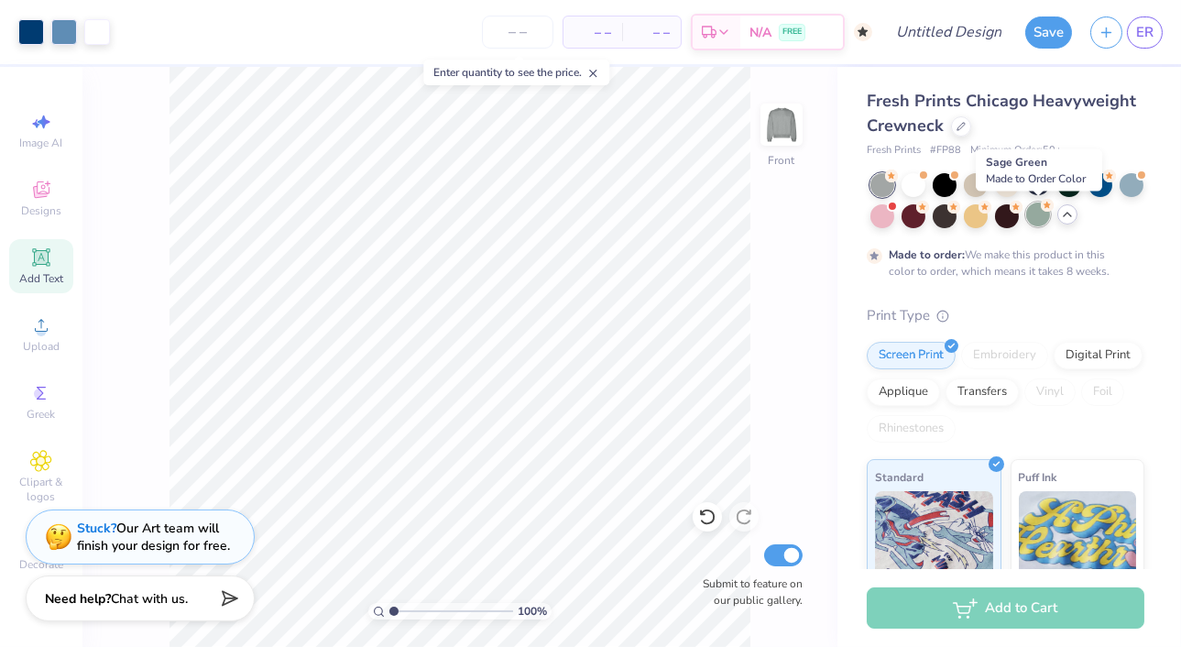
click at [1038, 220] on div at bounding box center [1038, 214] width 24 height 24
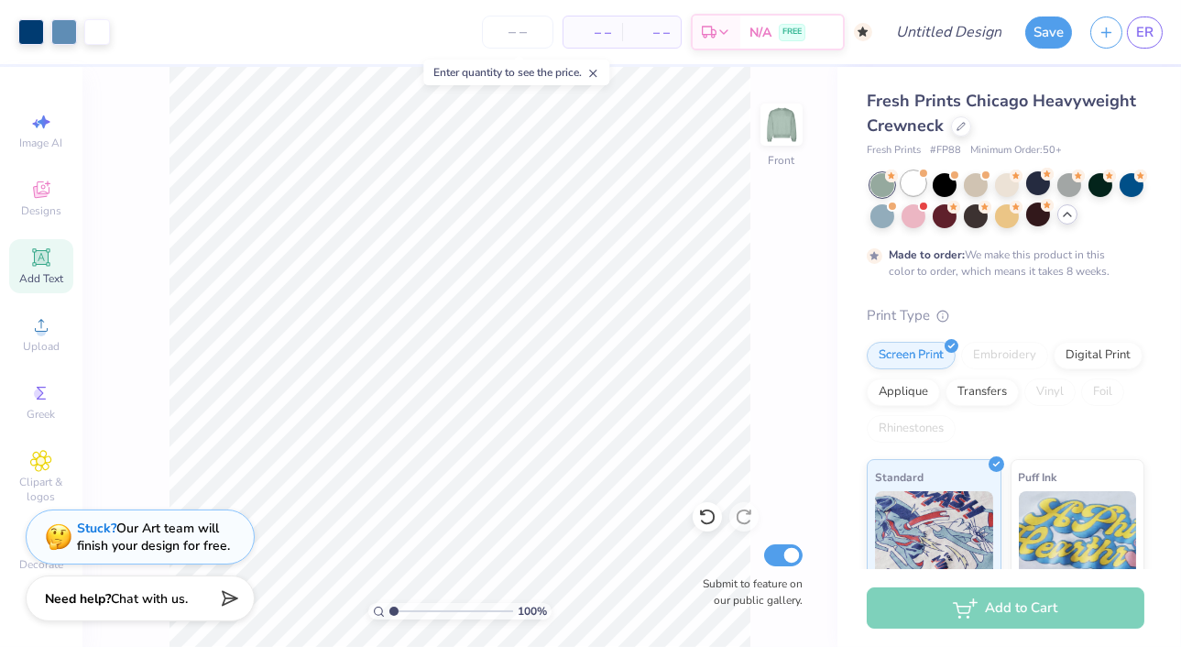
click at [912, 182] on div at bounding box center [913, 183] width 24 height 24
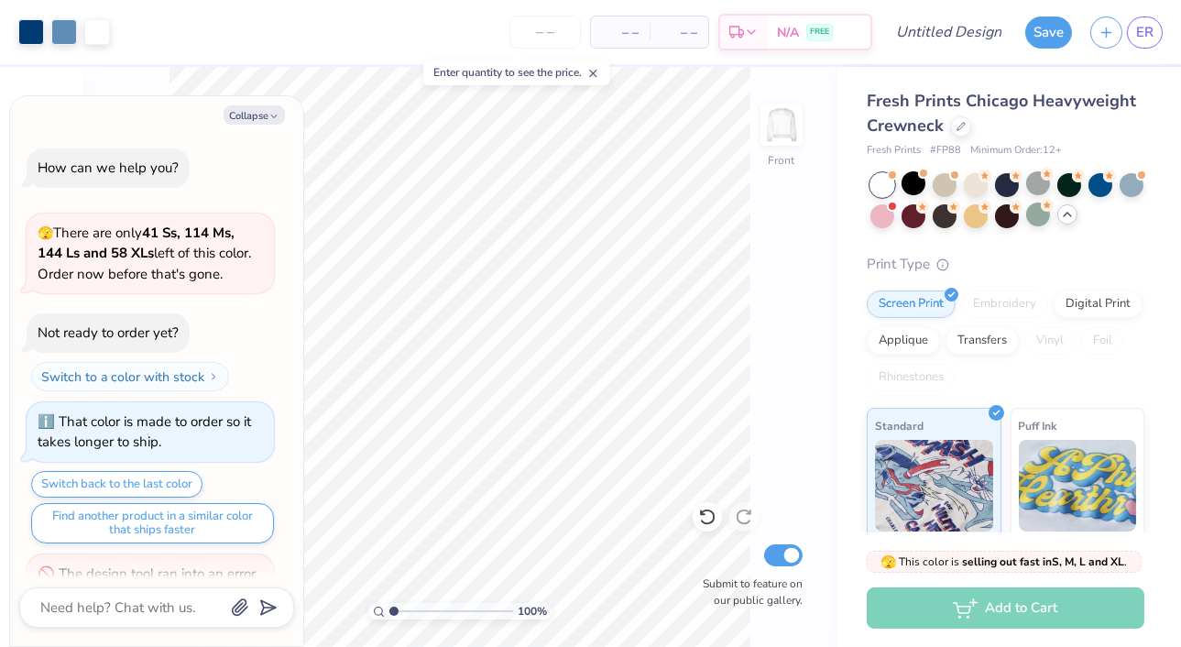
scroll to position [371, 0]
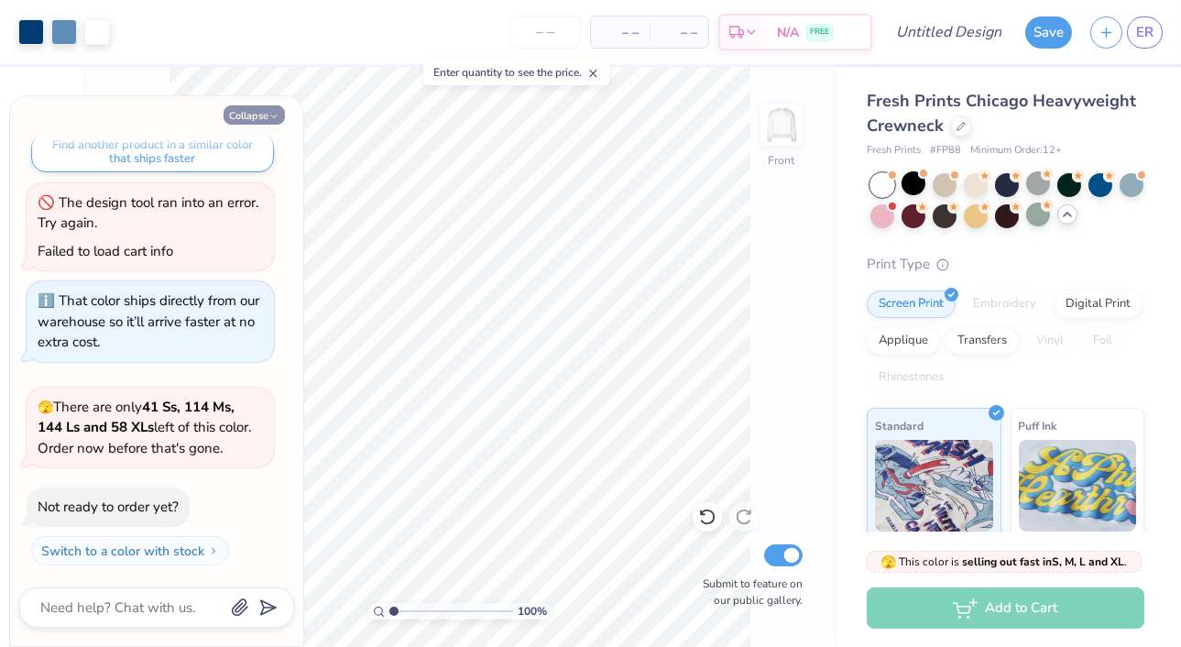
click at [264, 117] on button "Collapse" at bounding box center [254, 114] width 61 height 19
type textarea "x"
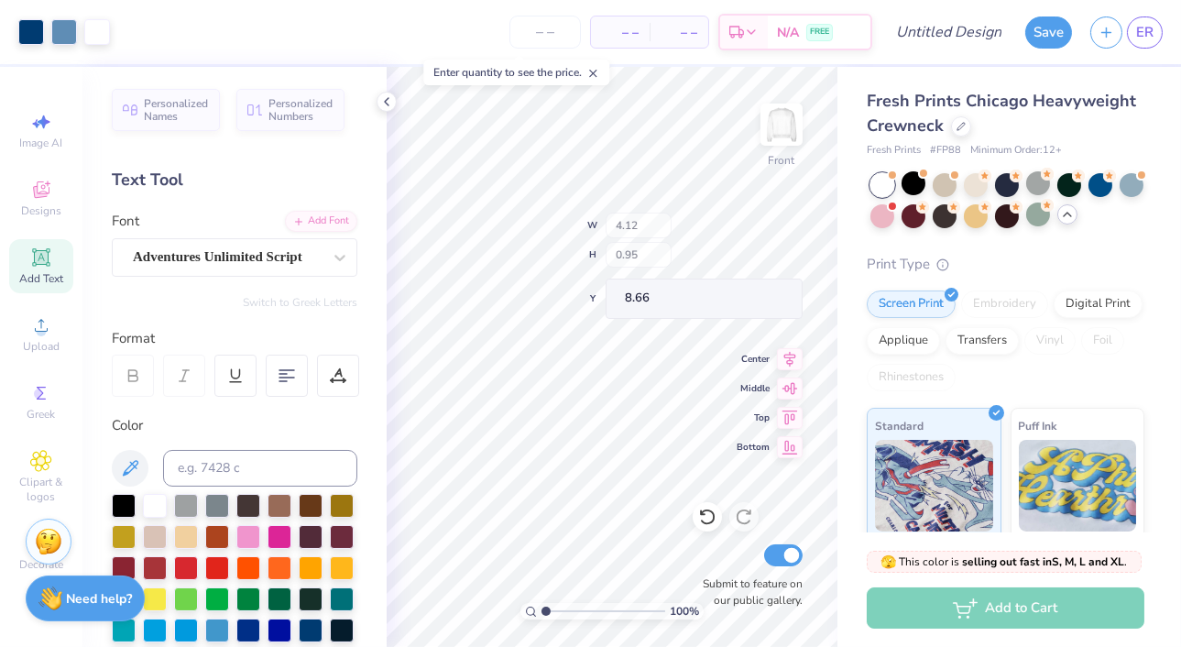
type input "4.12"
type input "0.95"
type input "8.66"
click at [1096, 184] on div at bounding box center [1100, 183] width 24 height 24
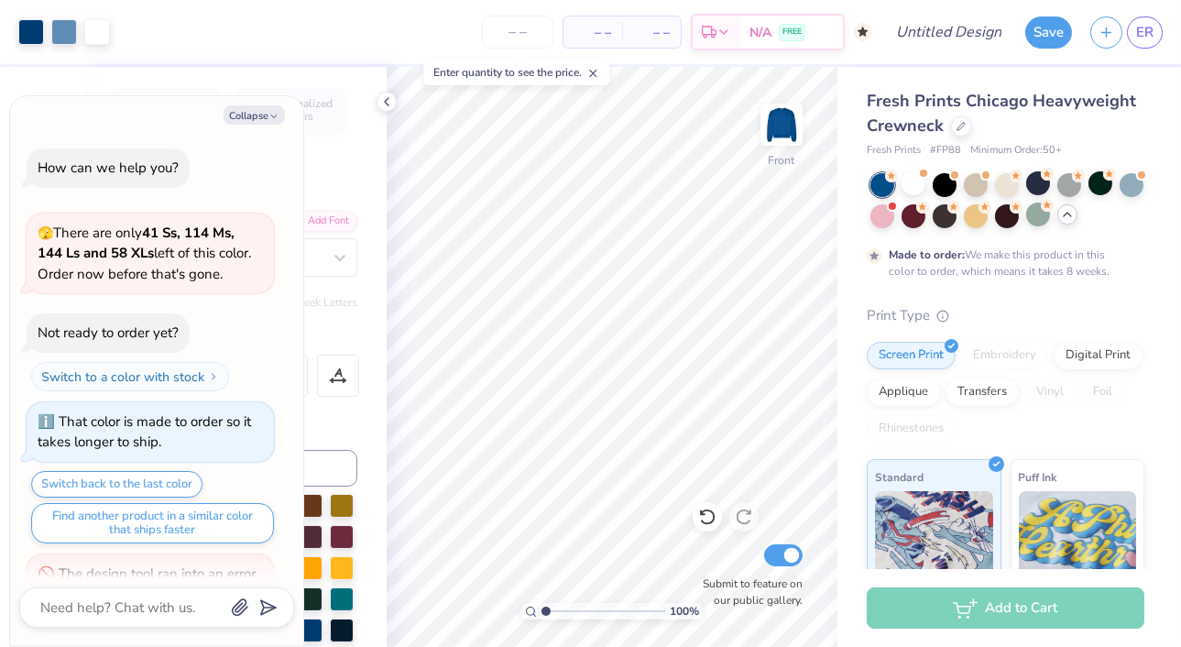
scroll to position [523, 0]
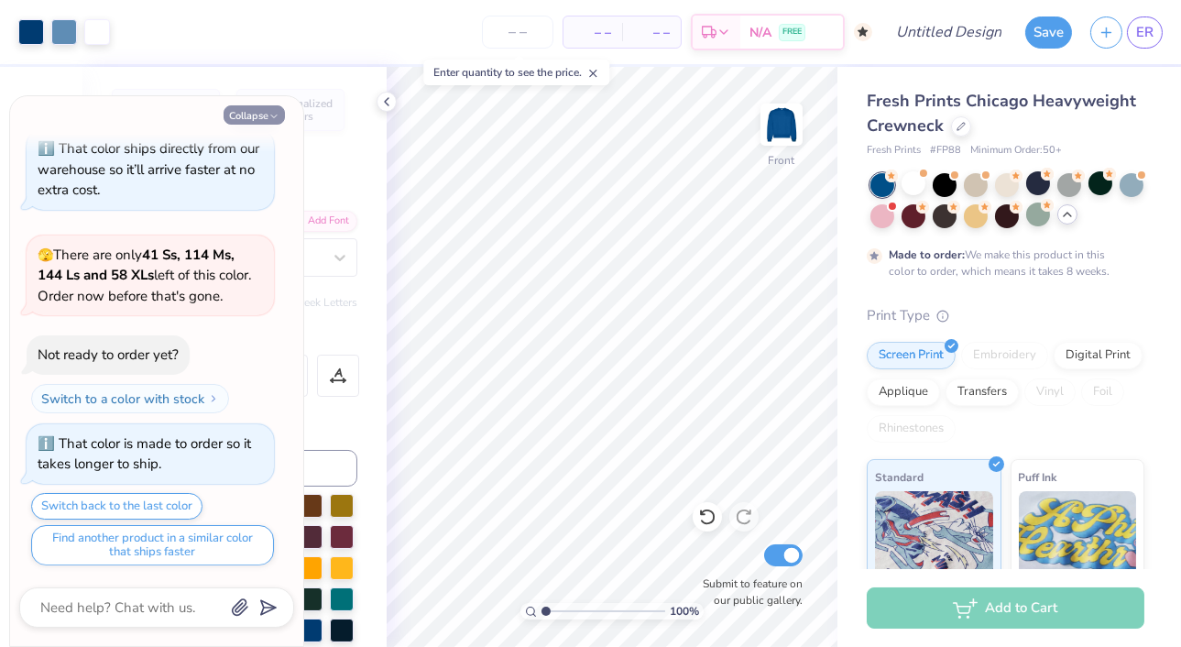
click at [260, 118] on button "Collapse" at bounding box center [254, 114] width 61 height 19
type textarea "x"
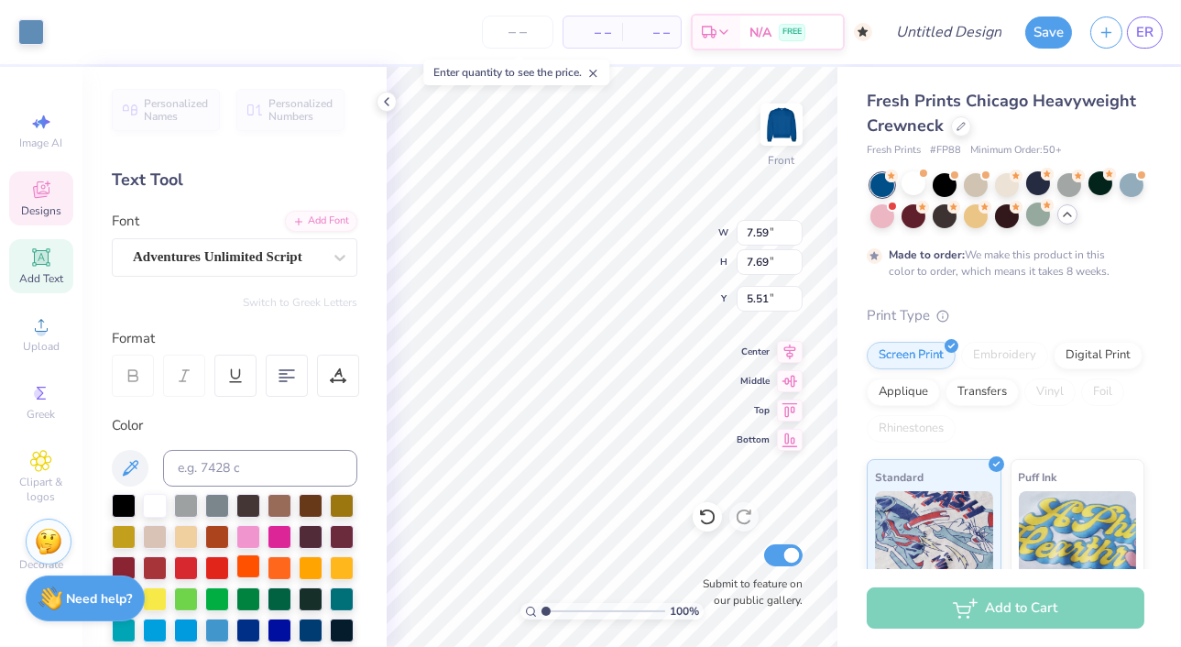
click at [246, 570] on div at bounding box center [248, 566] width 24 height 24
type input "11.46"
type input "11.13"
type input "8.12"
click at [278, 542] on div at bounding box center [279, 535] width 24 height 24
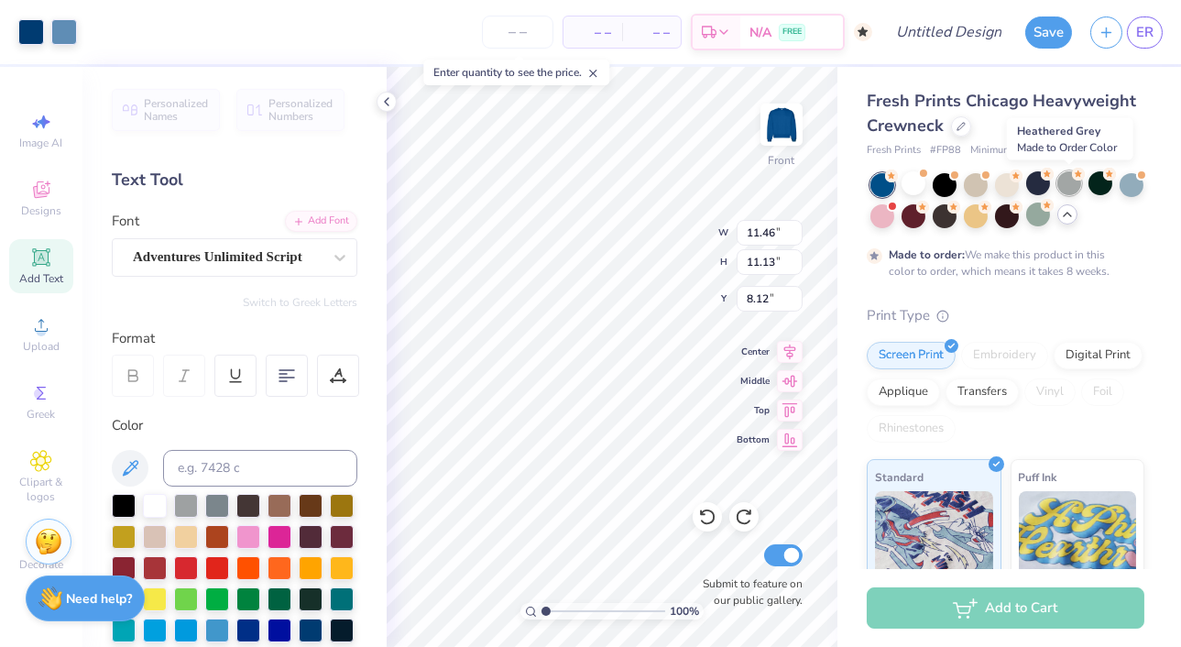
click at [1065, 183] on div at bounding box center [1069, 183] width 24 height 24
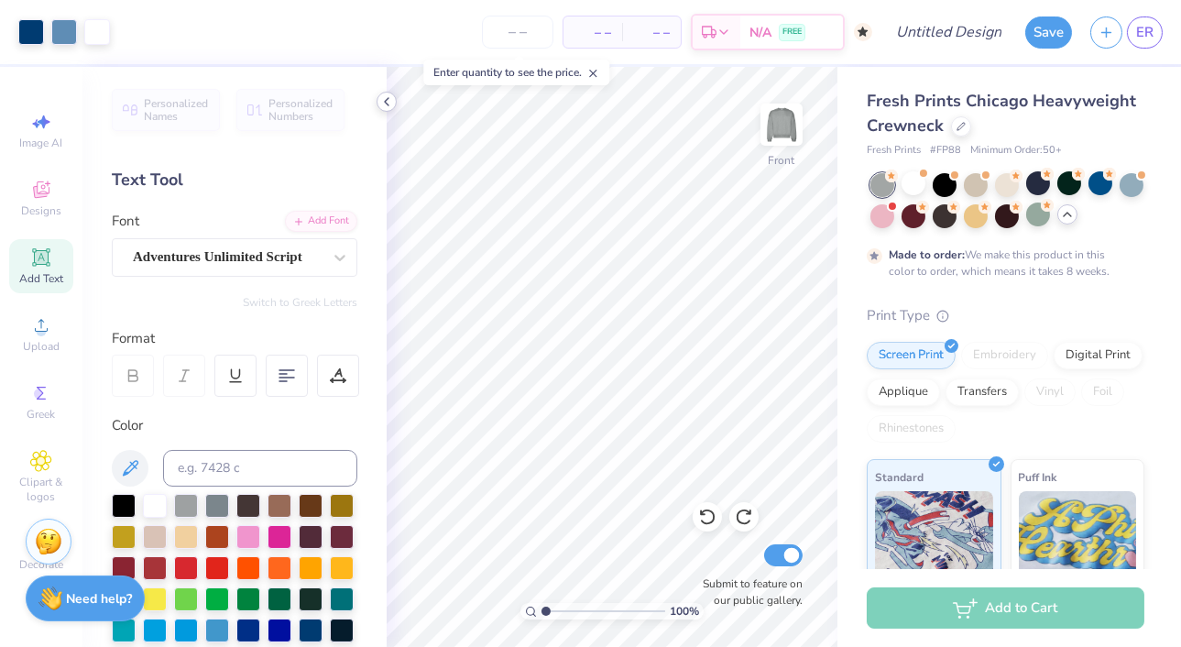
click at [389, 104] on icon at bounding box center [386, 101] width 15 height 15
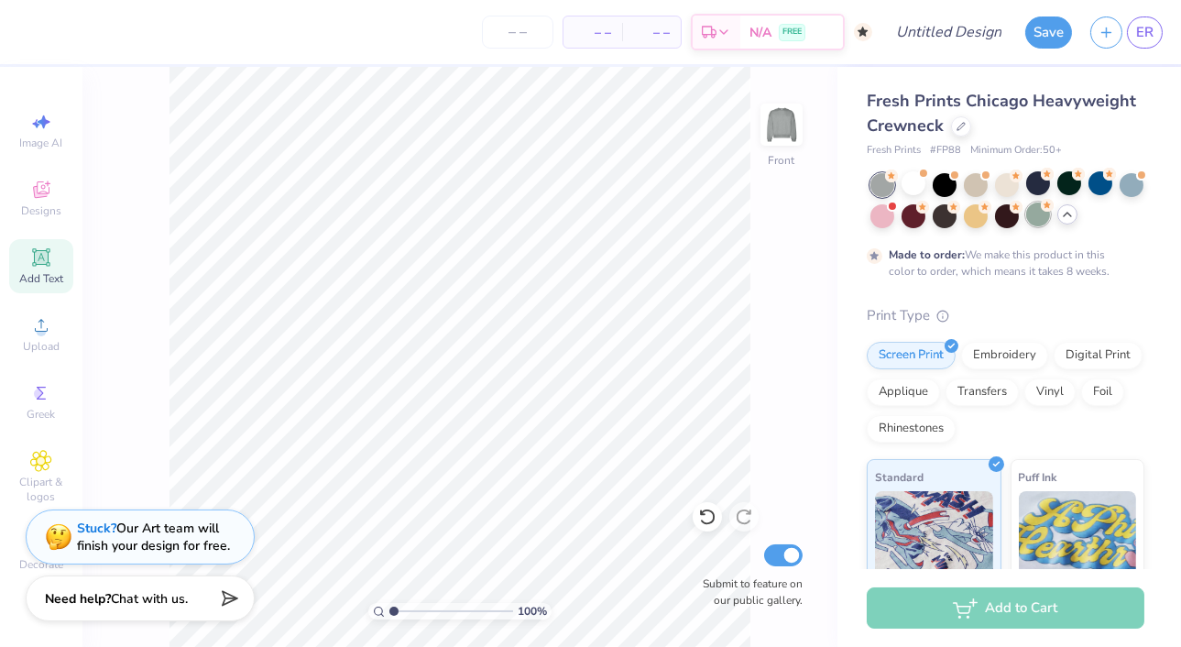
click at [1037, 213] on div at bounding box center [1038, 214] width 24 height 24
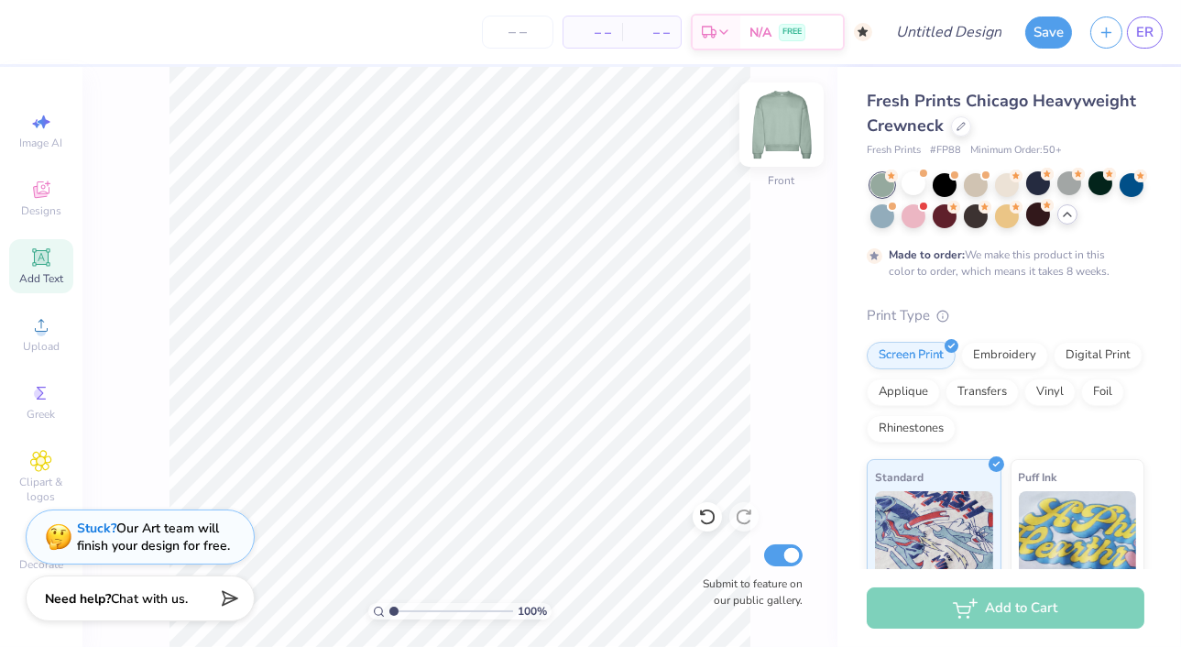
click at [790, 122] on img at bounding box center [781, 124] width 73 height 73
click at [45, 207] on span "Designs" at bounding box center [41, 210] width 40 height 15
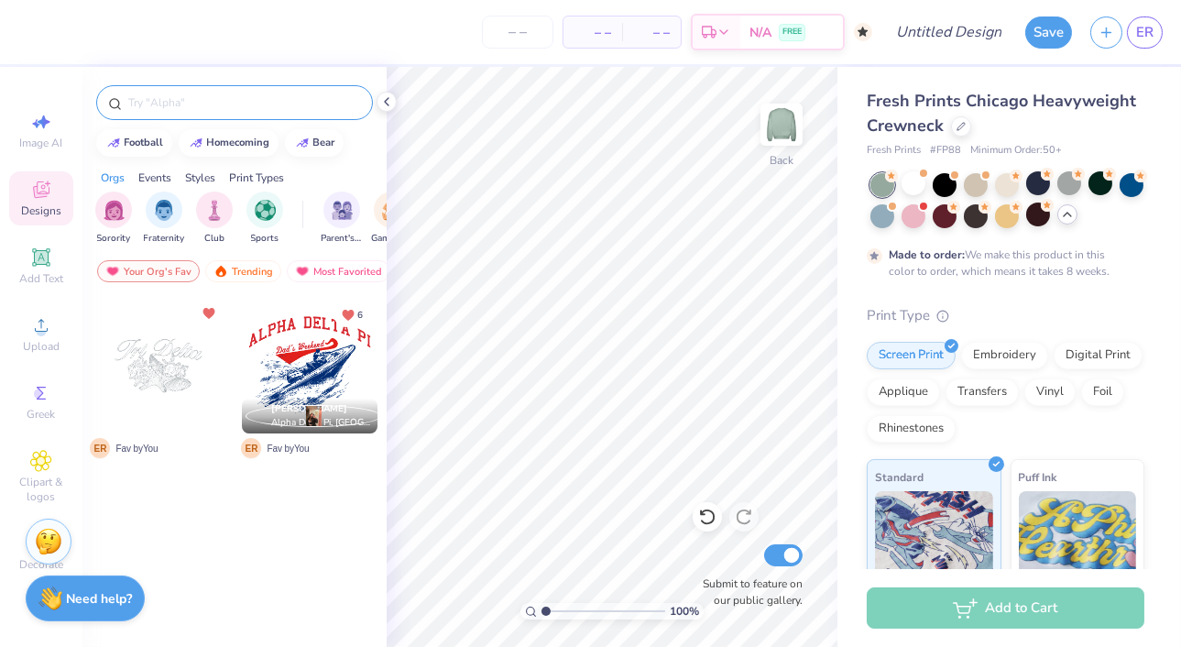
click at [157, 104] on input "text" at bounding box center [243, 102] width 234 height 18
type input "d"
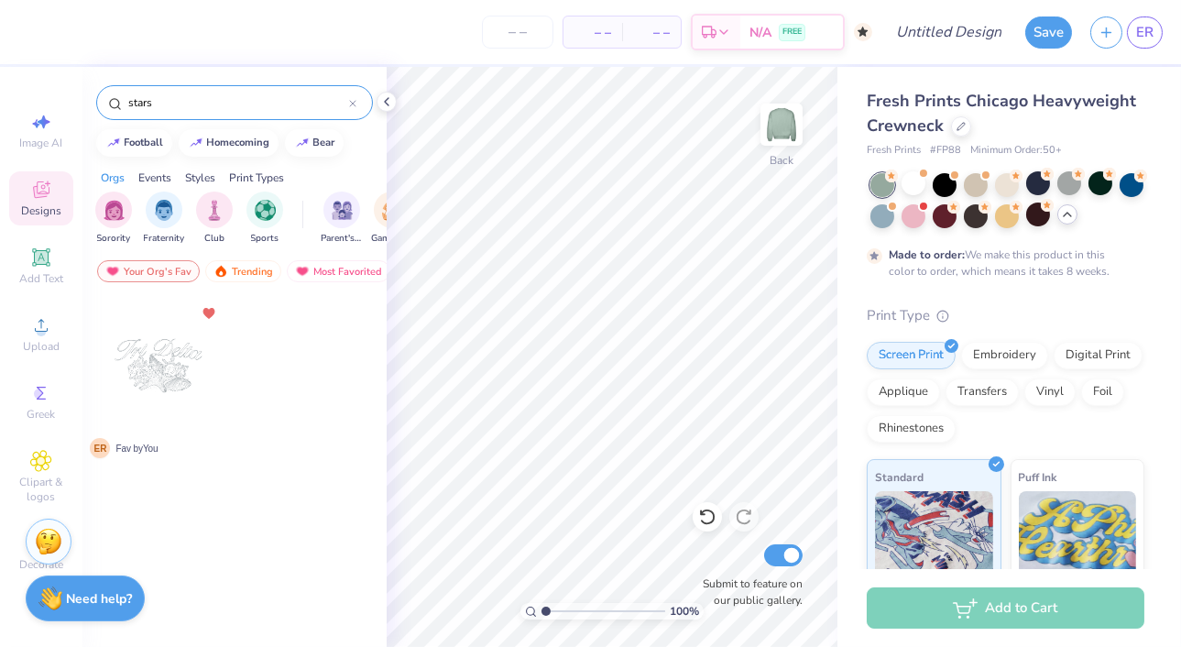
type input "stars"
click at [174, 269] on div "Your Org's Fav" at bounding box center [148, 271] width 103 height 22
click at [215, 96] on input "stars" at bounding box center [237, 102] width 223 height 18
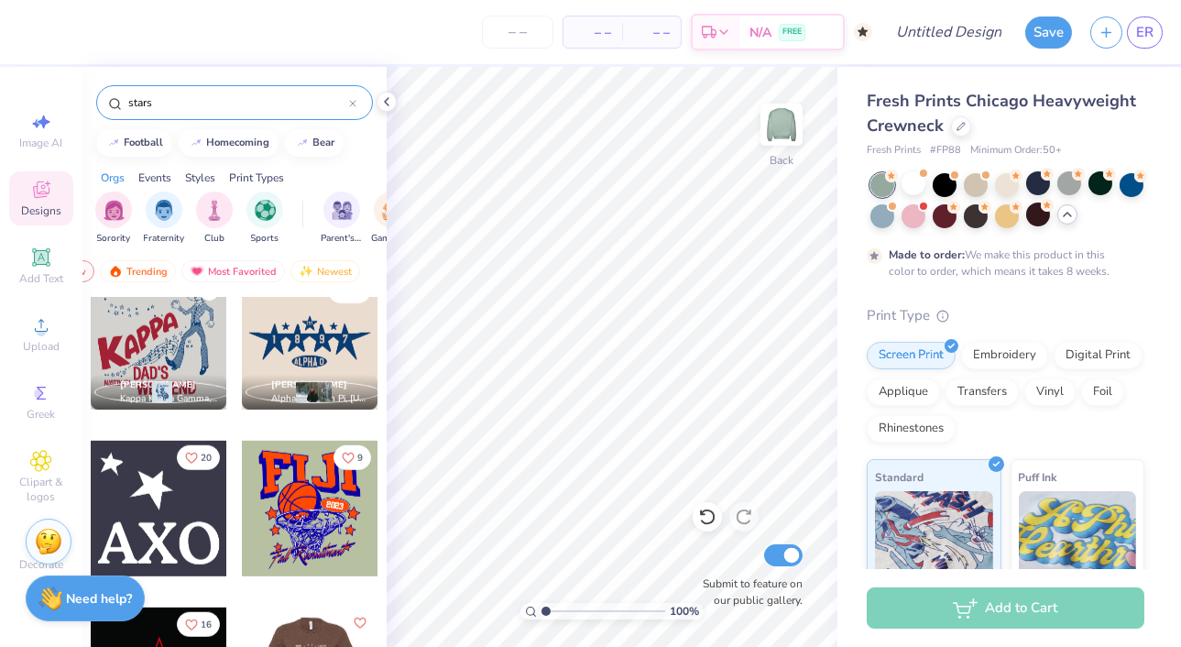
scroll to position [2856, 0]
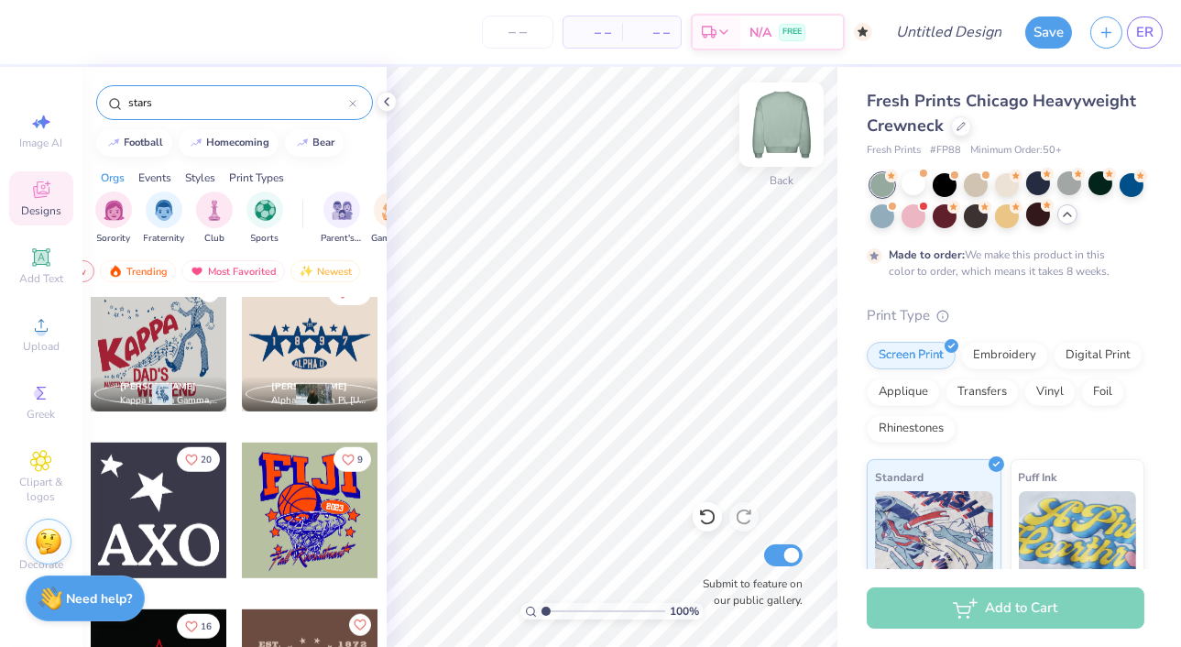
click at [783, 130] on img at bounding box center [781, 124] width 73 height 73
click at [152, 508] on div at bounding box center [159, 510] width 136 height 136
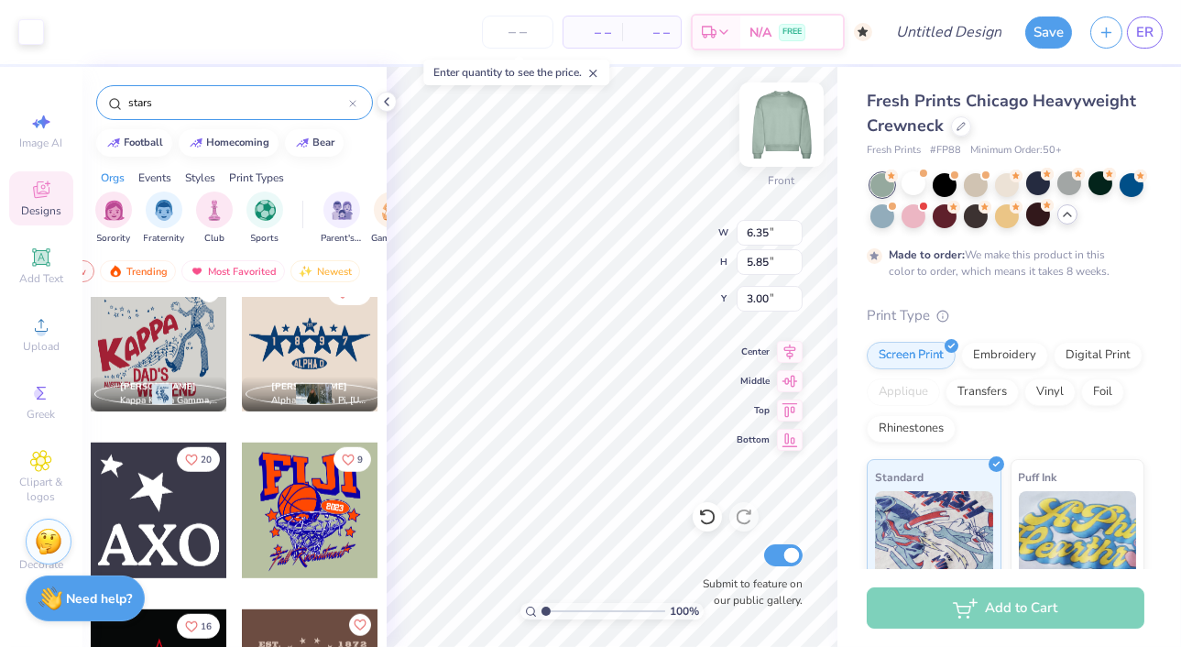
click at [779, 139] on img at bounding box center [781, 124] width 73 height 73
click at [779, 139] on img at bounding box center [781, 124] width 37 height 37
click at [790, 135] on img at bounding box center [781, 124] width 73 height 73
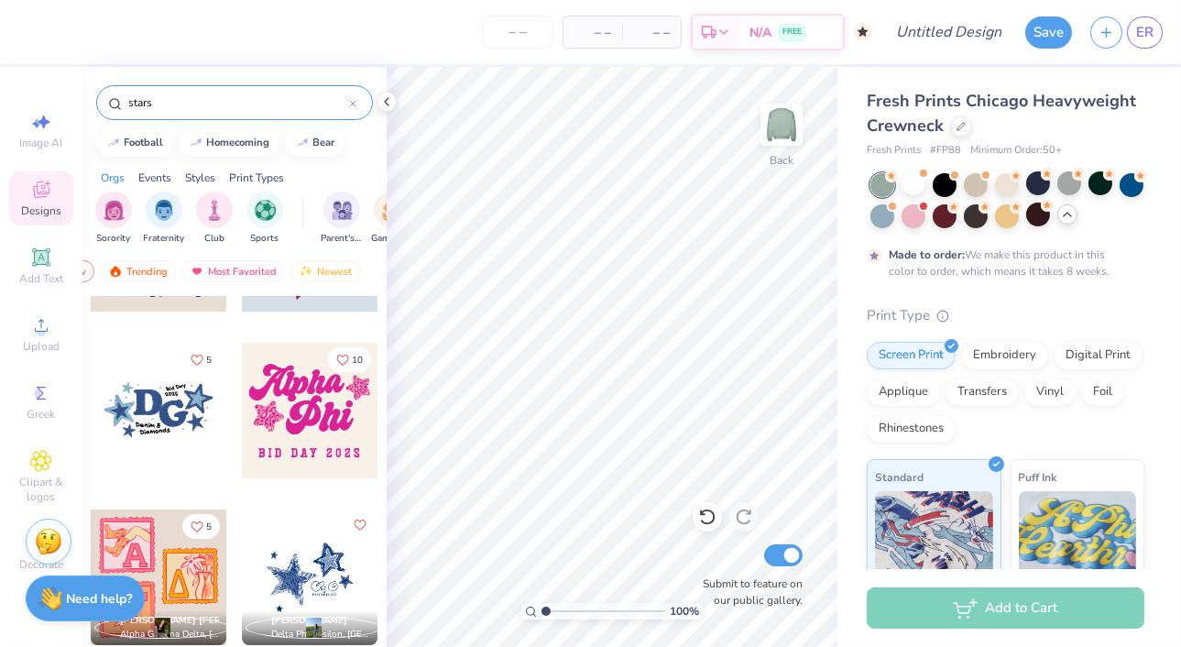
scroll to position [288, 0]
click at [173, 409] on div at bounding box center [159, 411] width 136 height 136
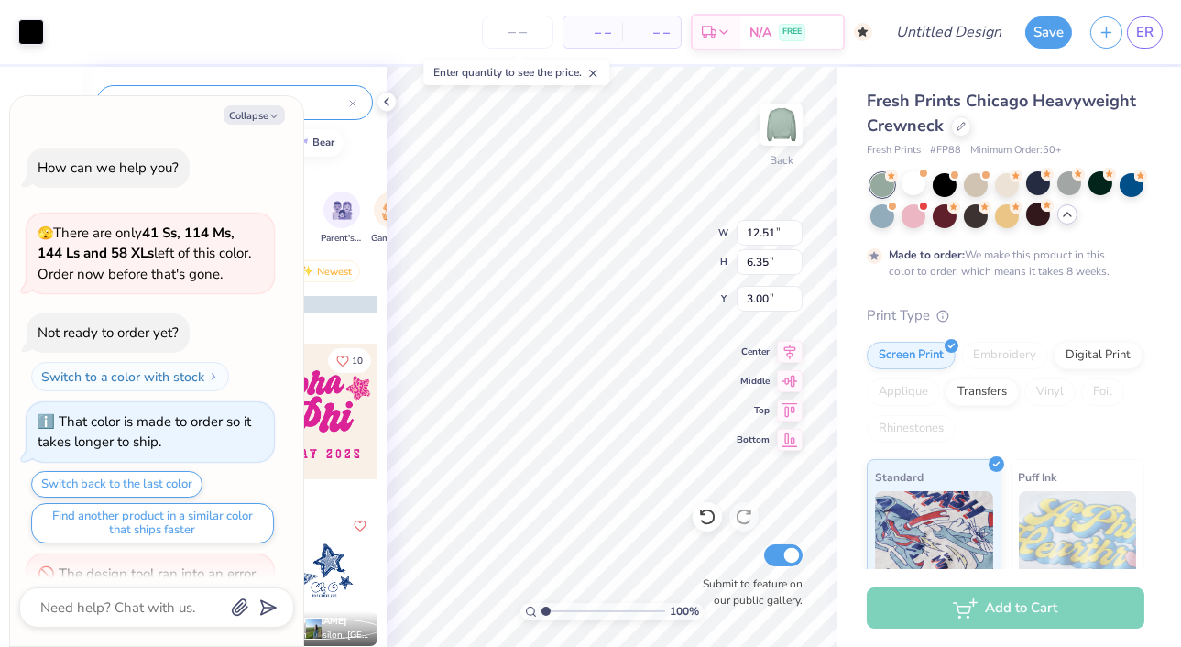
scroll to position [675, 0]
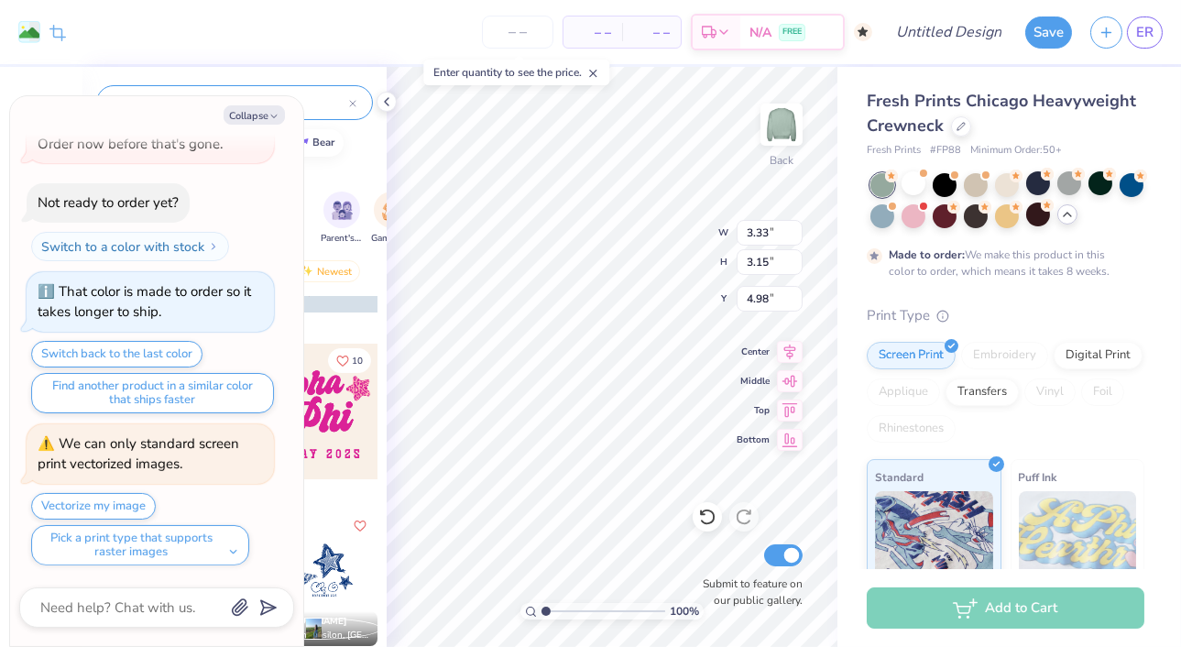
type textarea "x"
type input "4.97"
type textarea "x"
type input "2.03"
type input "2.16"
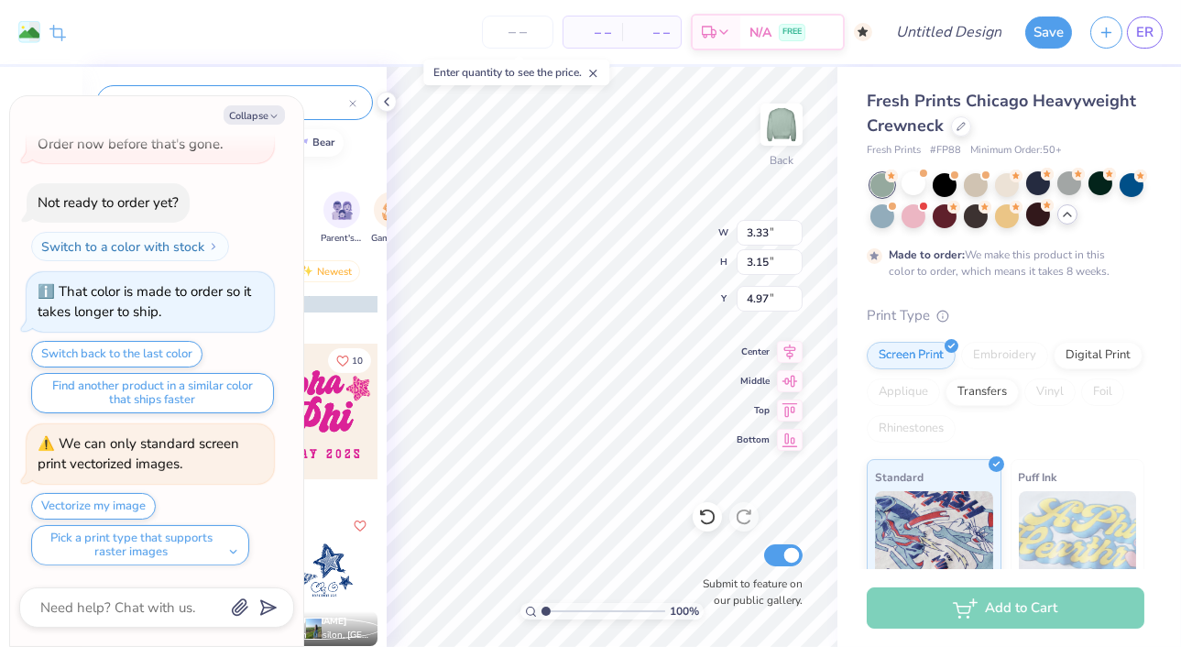
type input "6.49"
type textarea "x"
type input "3.33"
type input "3.15"
type input "4.97"
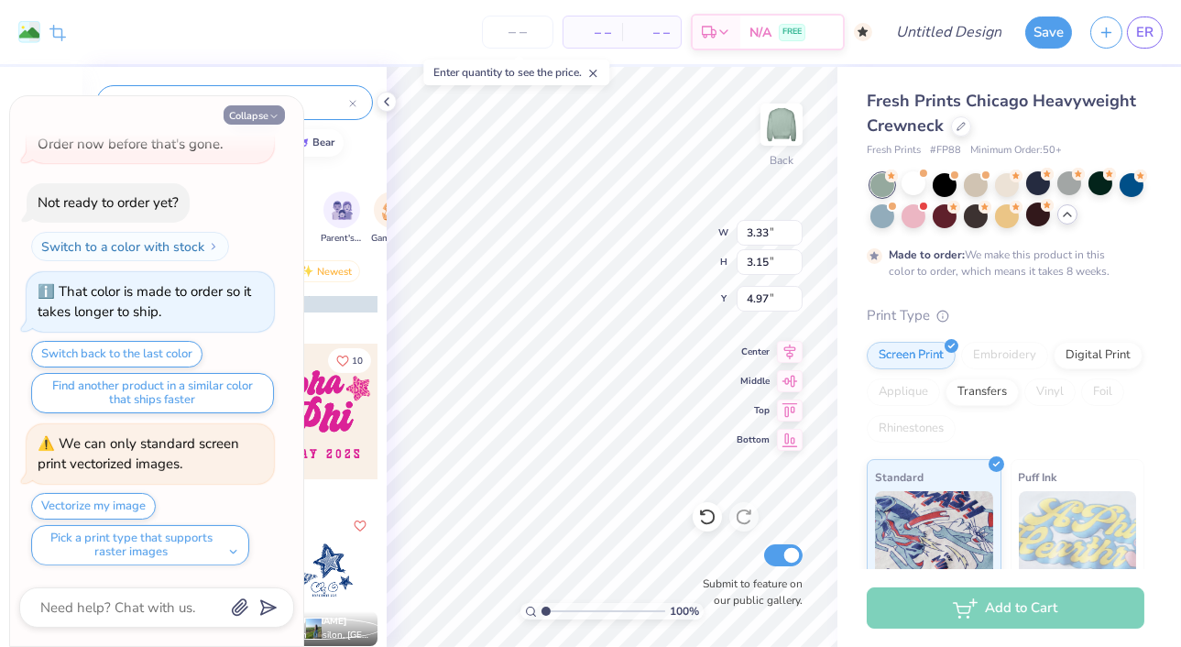
click at [249, 114] on button "Collapse" at bounding box center [254, 114] width 61 height 19
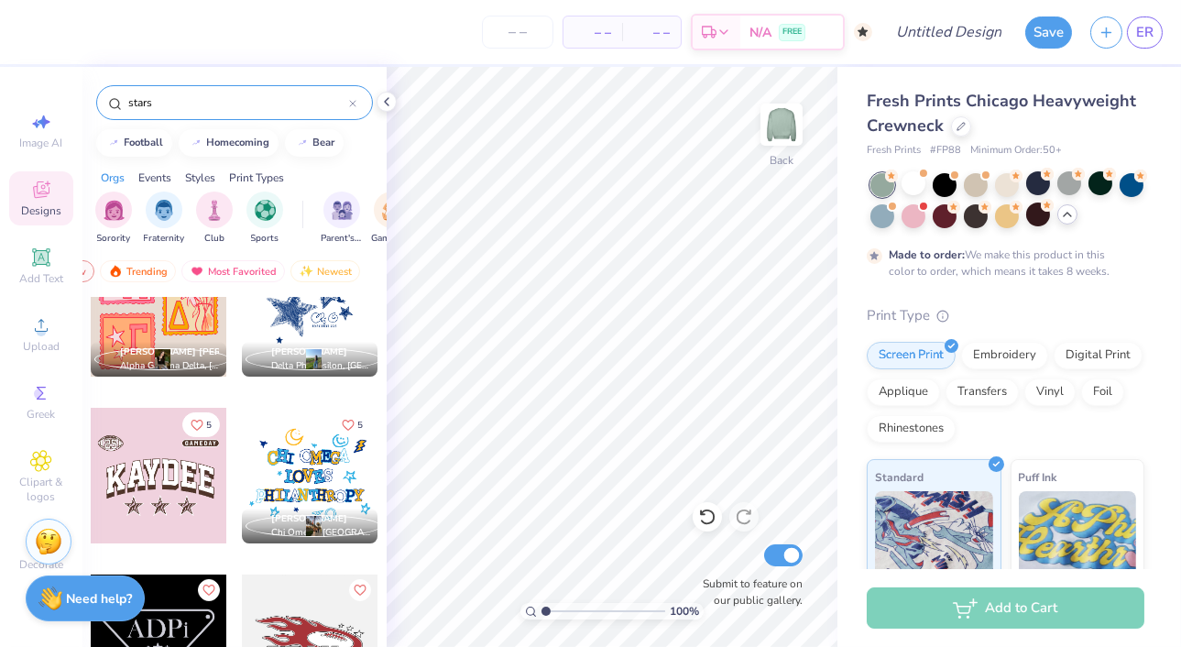
scroll to position [556, 0]
click at [1070, 191] on div at bounding box center [1069, 183] width 24 height 24
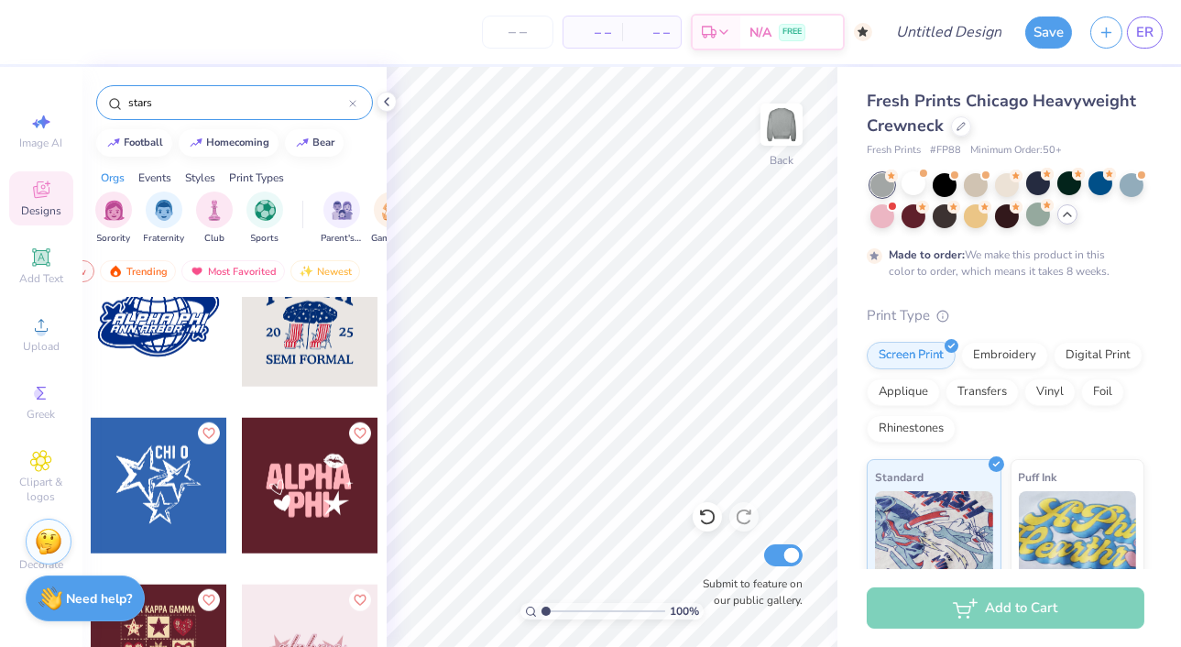
scroll to position [3384, 0]
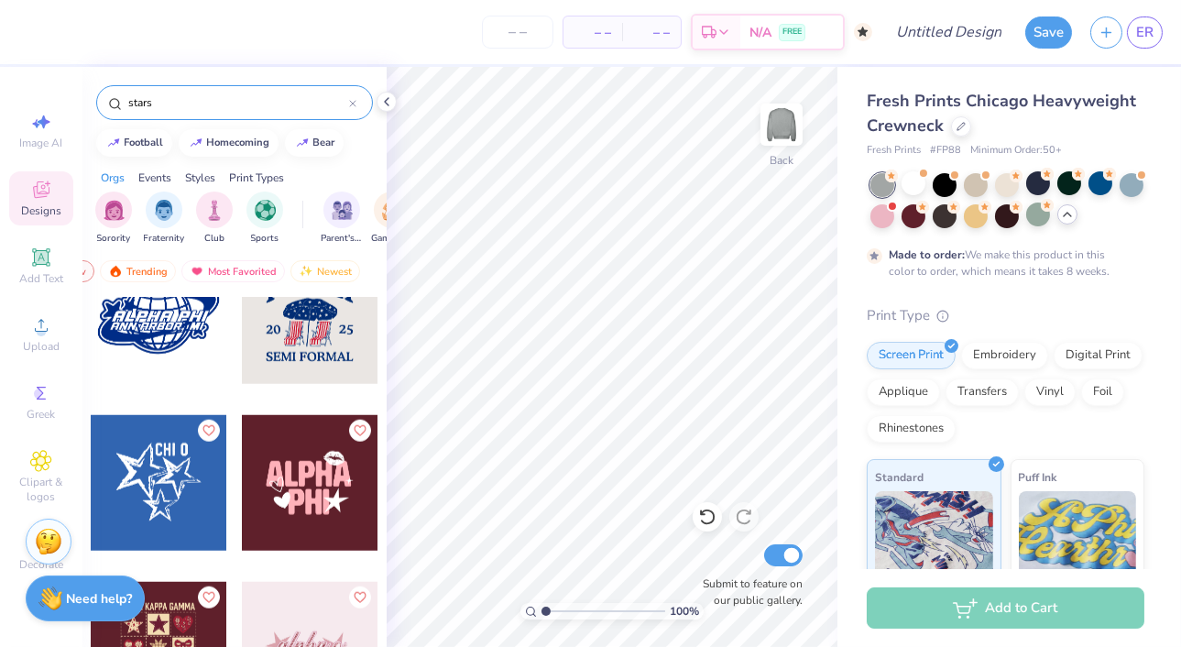
click at [169, 490] on div at bounding box center [159, 483] width 136 height 136
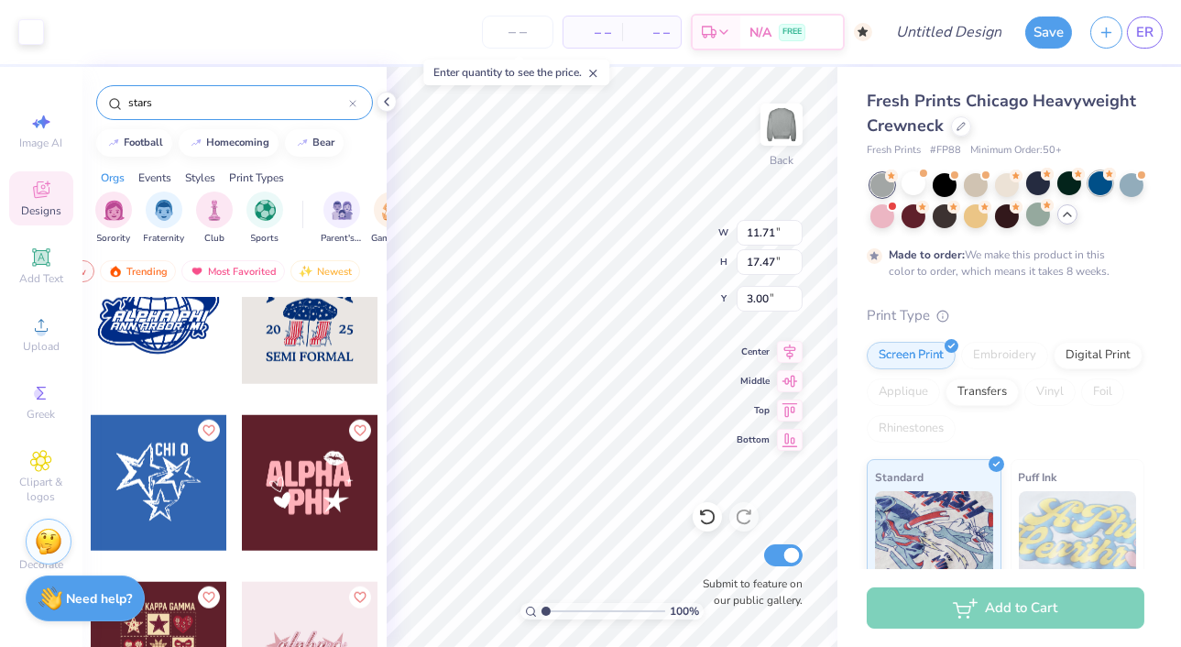
click at [1101, 179] on div at bounding box center [1100, 183] width 24 height 24
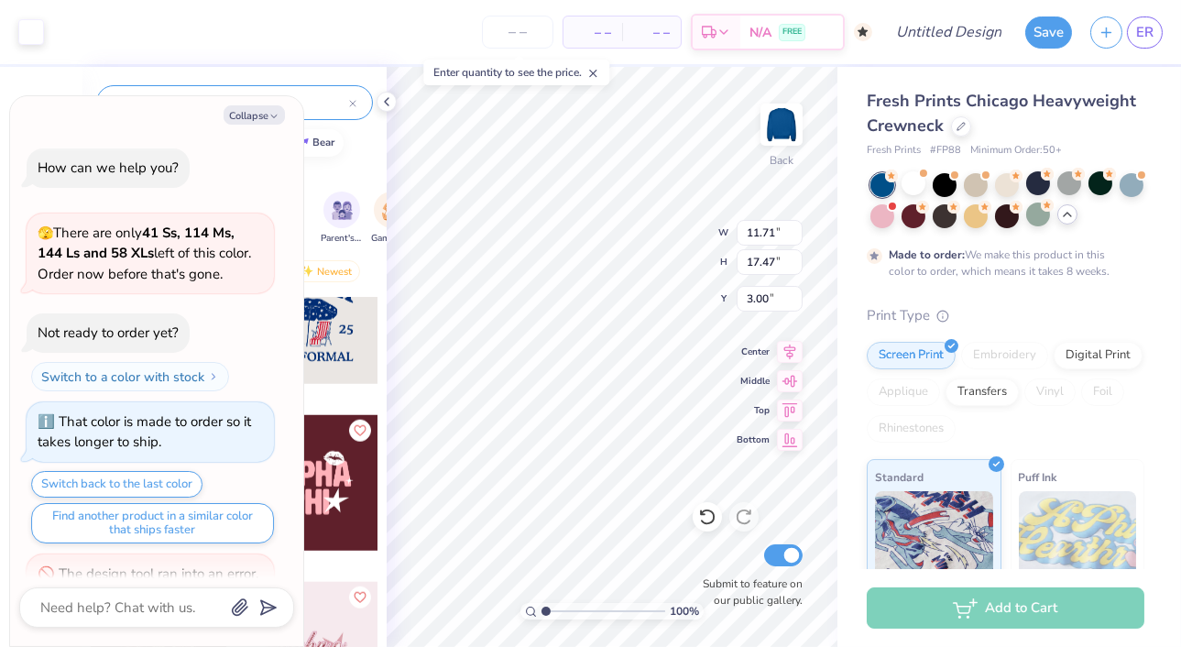
scroll to position [826, 0]
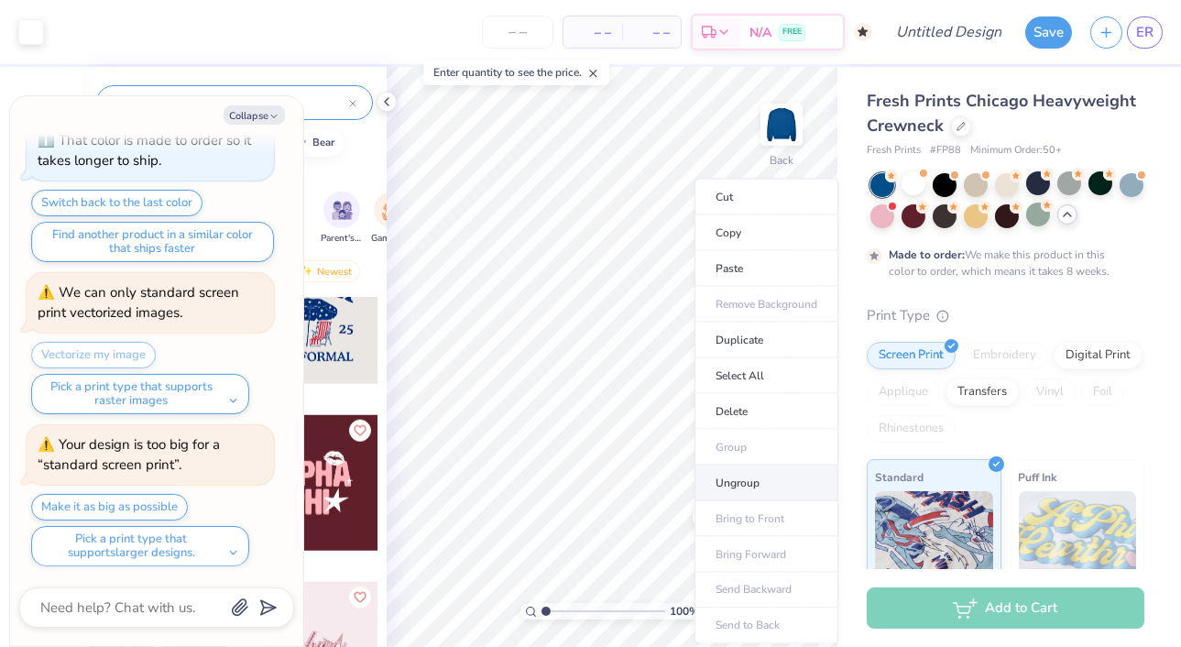
click at [736, 485] on li "Ungroup" at bounding box center [766, 483] width 144 height 36
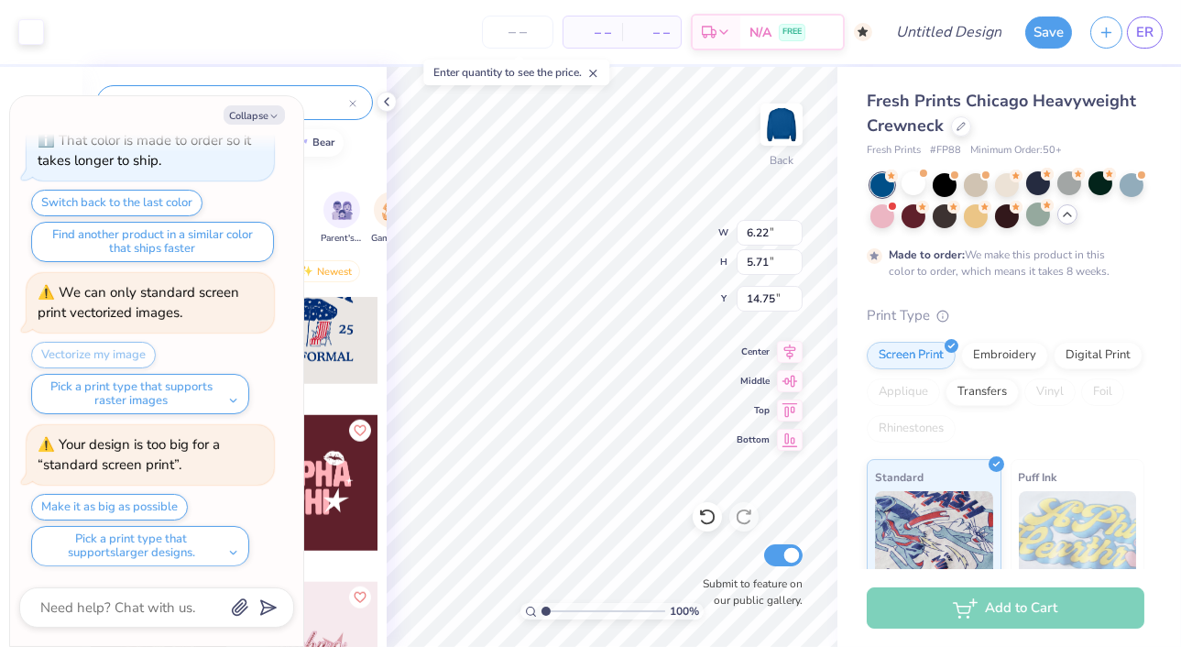
type textarea "x"
type input "3.00"
type textarea "x"
type input "3.63"
type textarea "x"
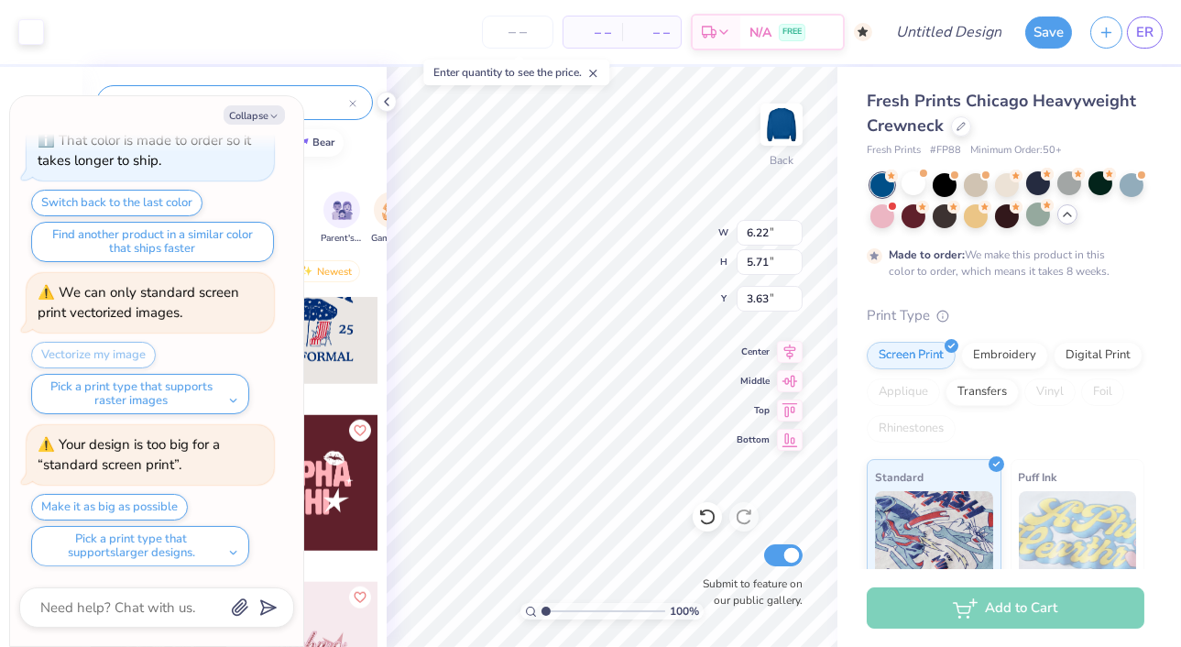
type input "6.77"
type input "6.22"
type input "3.13"
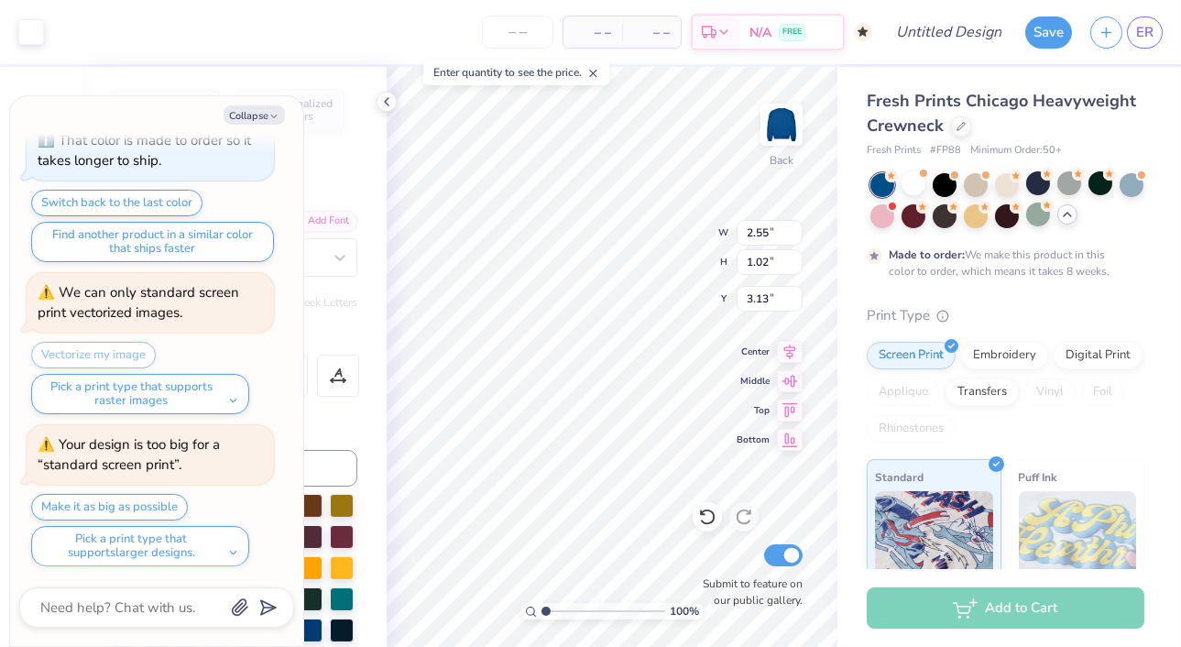
type textarea "x"
